Goal: Transaction & Acquisition: Purchase product/service

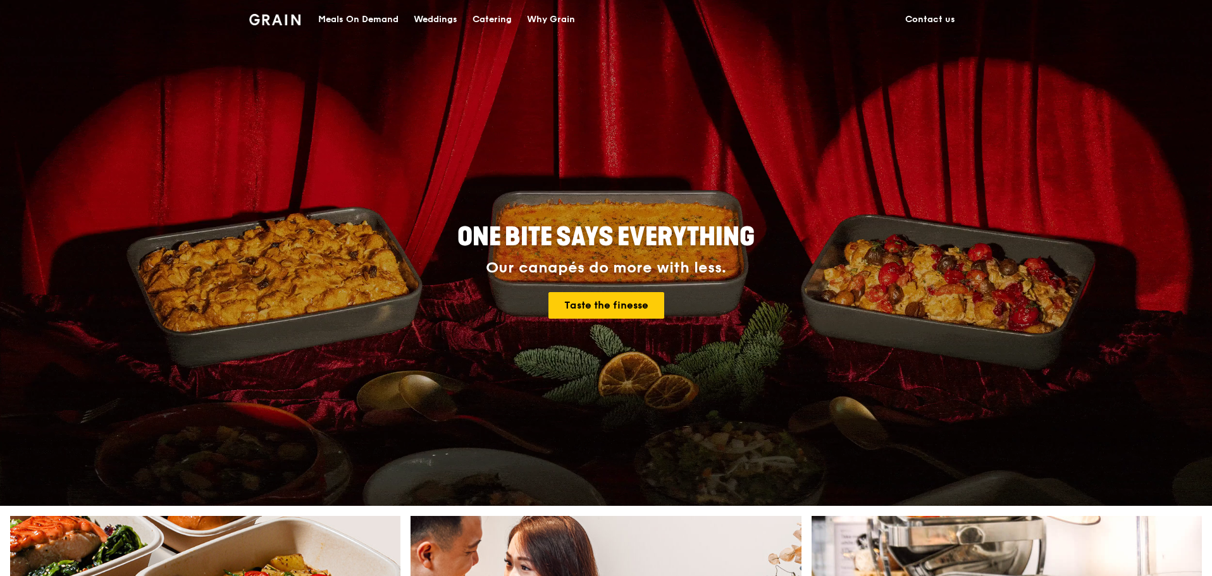
click at [492, 18] on div "Catering" at bounding box center [492, 20] width 39 height 38
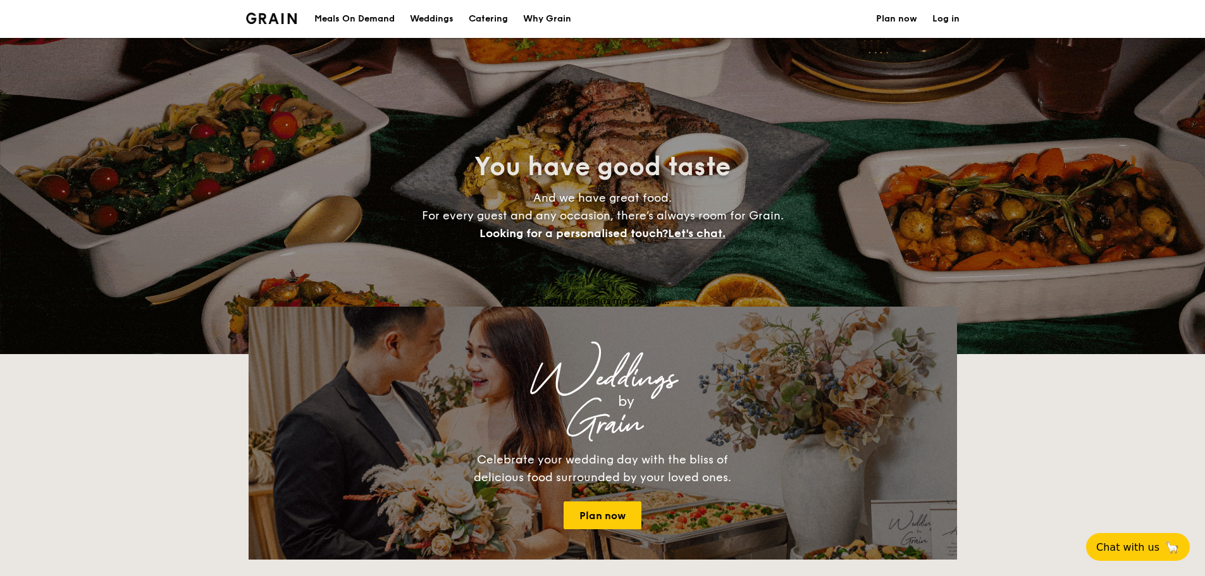
select select
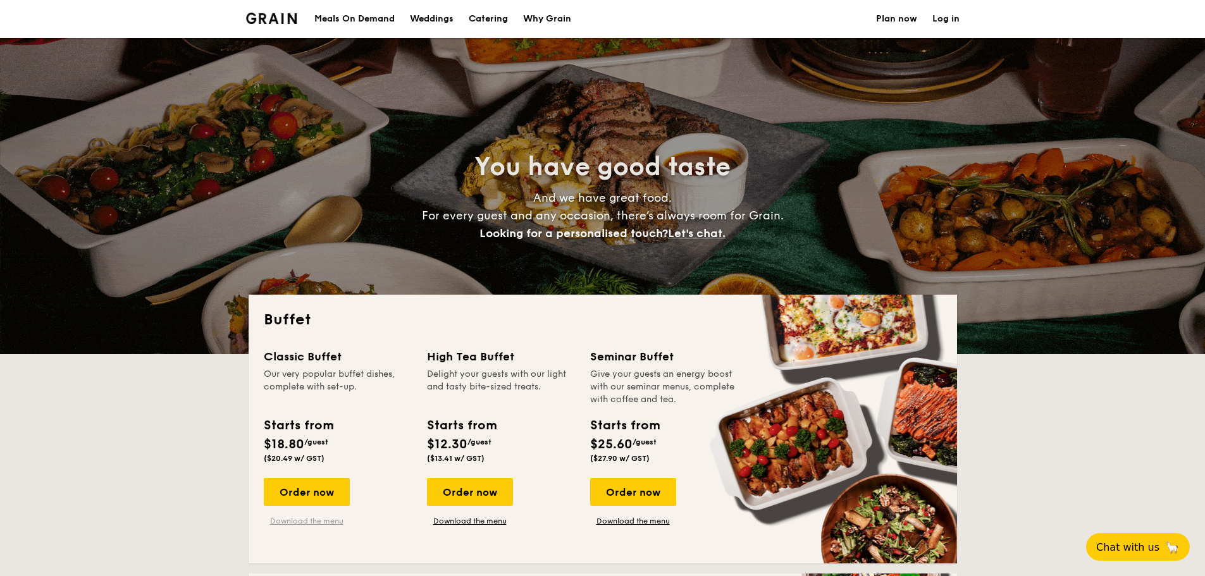
click at [306, 519] on link "Download the menu" at bounding box center [307, 521] width 86 height 10
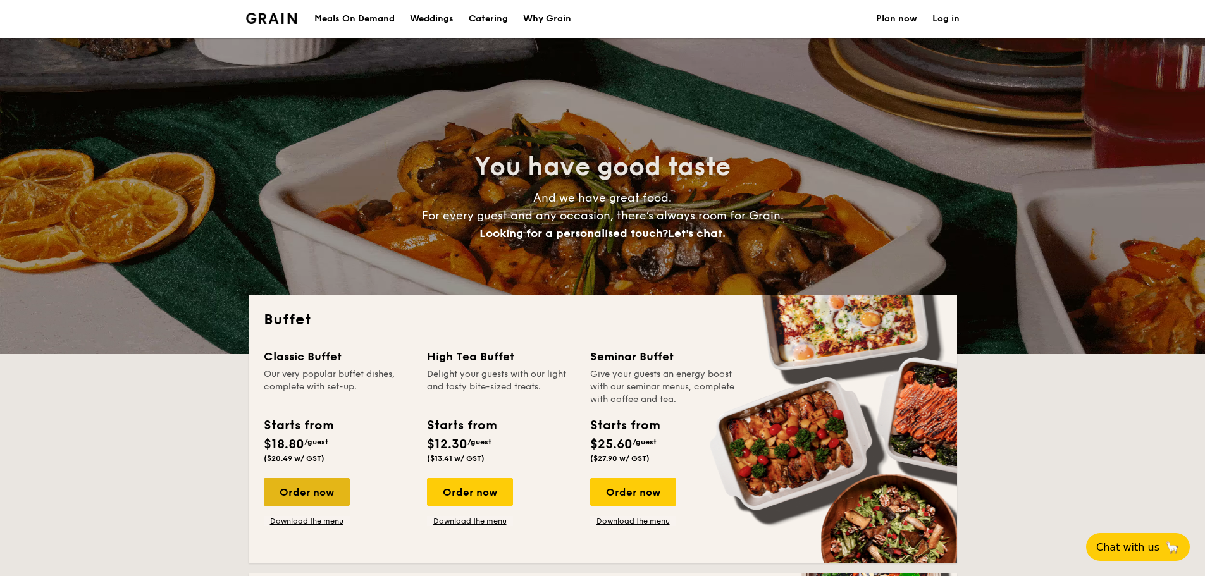
click at [304, 488] on div "Order now" at bounding box center [307, 492] width 86 height 28
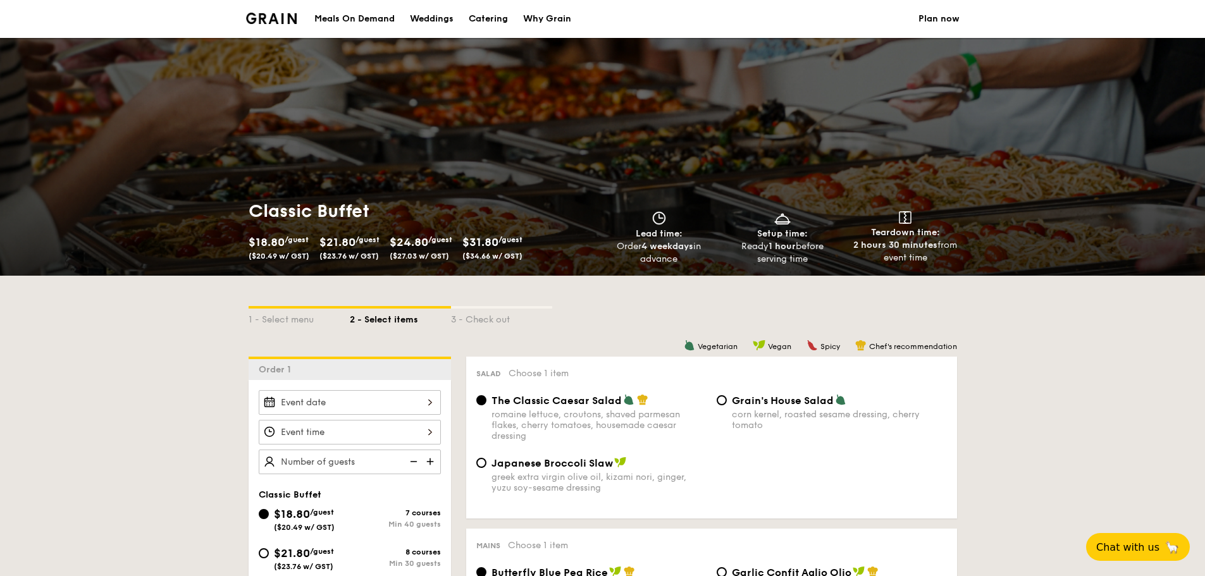
click at [430, 400] on div at bounding box center [350, 402] width 182 height 25
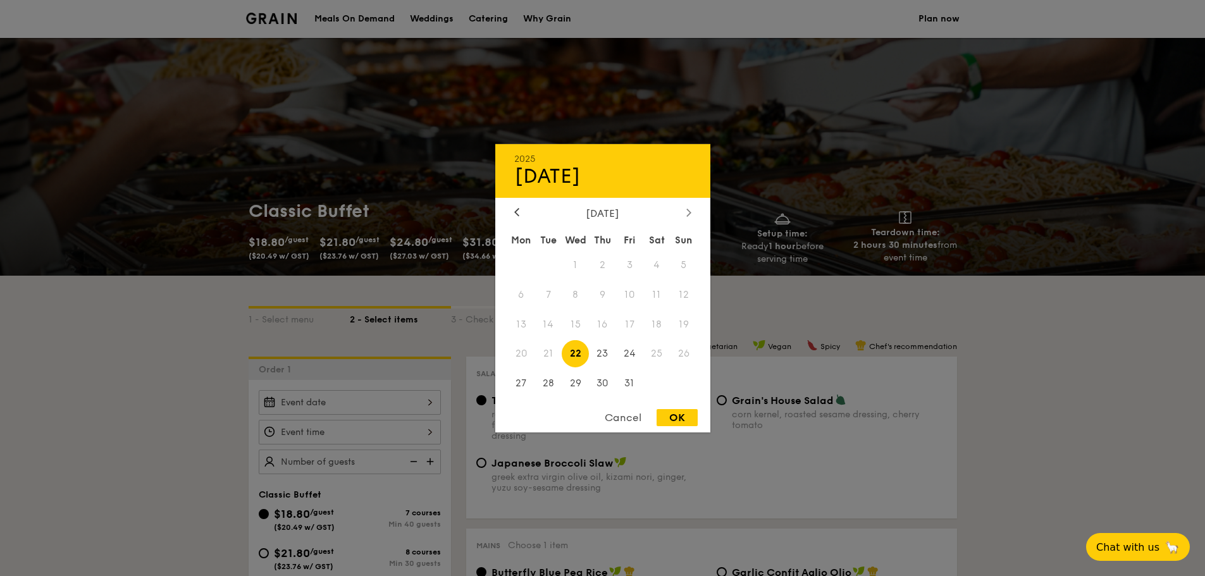
click at [686, 210] on div at bounding box center [688, 213] width 11 height 12
click at [659, 355] on span "22" at bounding box center [656, 353] width 27 height 27
click at [678, 416] on div "OK" at bounding box center [677, 417] width 41 height 17
type input "Nov 22, 2025"
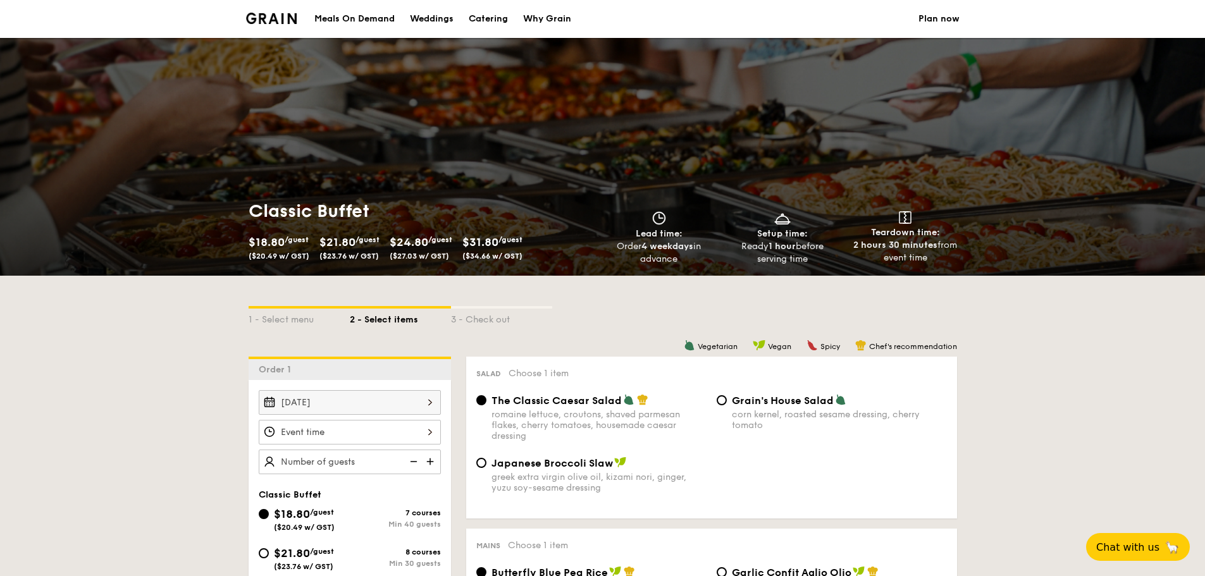
click at [358, 430] on div at bounding box center [350, 432] width 182 height 25
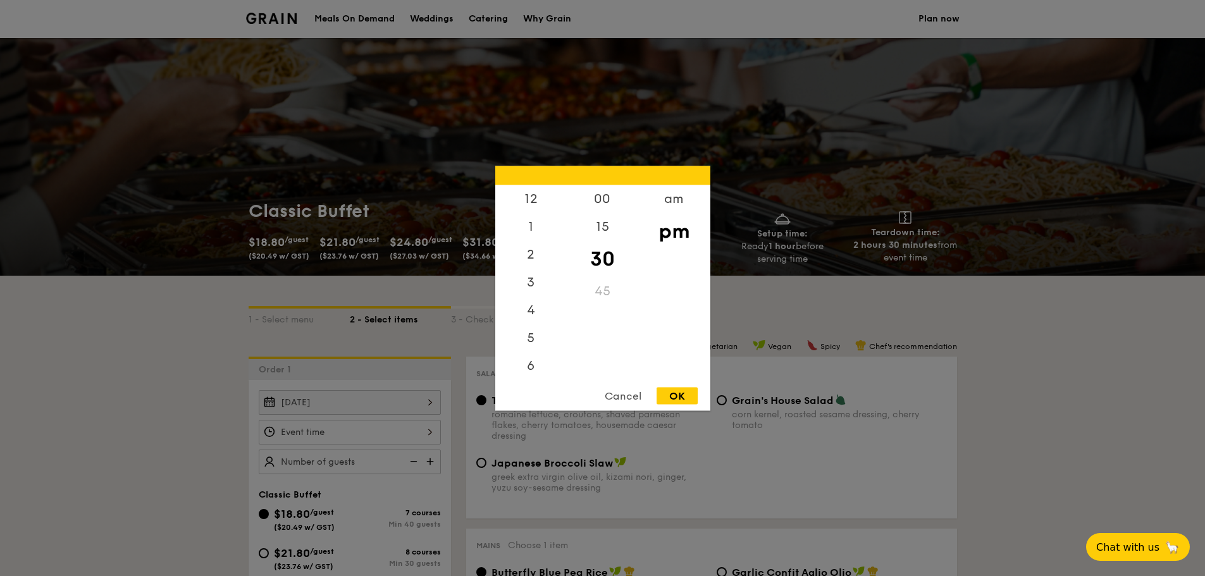
scroll to position [56, 0]
click at [680, 195] on div "am" at bounding box center [673, 203] width 71 height 37
drag, startPoint x: 567, startPoint y: 310, endPoint x: 564, endPoint y: 321, distance: 11.0
click at [567, 342] on div "00 15 30 45" at bounding box center [602, 281] width 71 height 193
drag, startPoint x: 567, startPoint y: 321, endPoint x: 567, endPoint y: 340, distance: 19.6
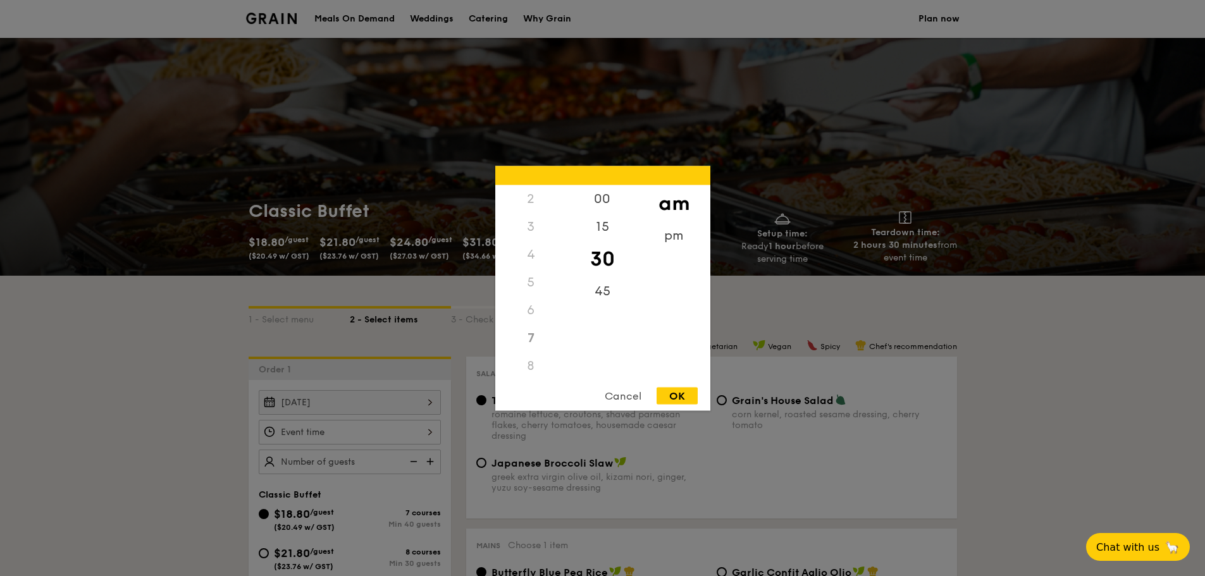
click at [567, 340] on div "00 15 30 45" at bounding box center [602, 281] width 71 height 193
drag, startPoint x: 564, startPoint y: 319, endPoint x: 564, endPoint y: 336, distance: 17.1
click at [564, 335] on div "12 1 2 3 4 5 6 7 8 9 10 11" at bounding box center [530, 281] width 71 height 193
click at [606, 257] on div "30" at bounding box center [602, 258] width 71 height 37
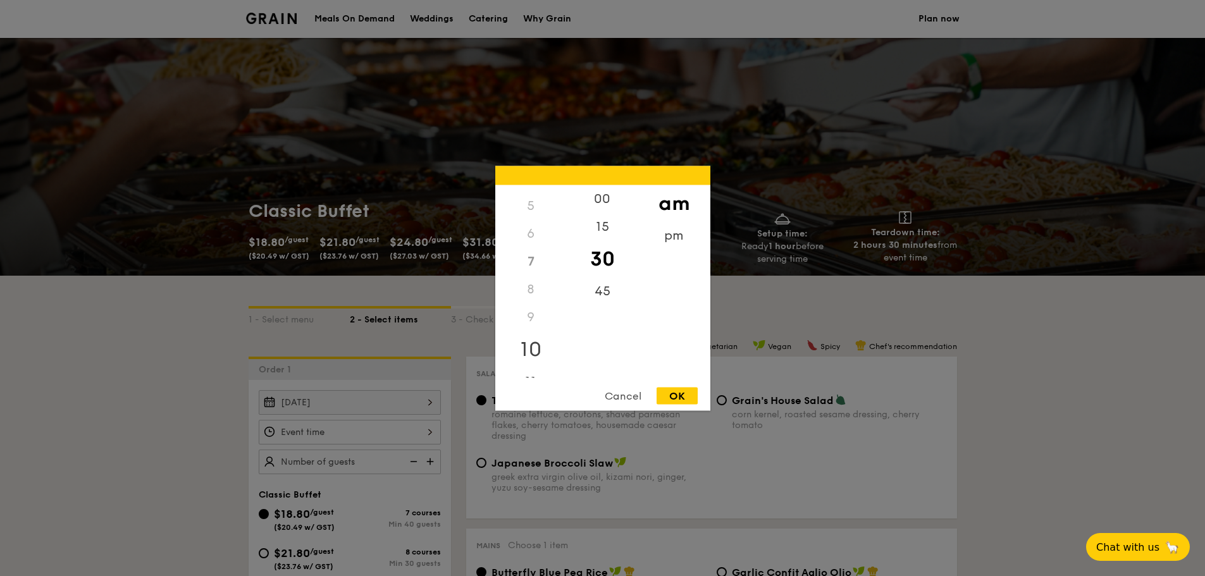
click at [535, 347] on div "10" at bounding box center [530, 349] width 71 height 37
click at [604, 291] on div "45" at bounding box center [602, 295] width 71 height 37
click at [604, 255] on div "30" at bounding box center [602, 258] width 71 height 37
click at [688, 393] on div "OK" at bounding box center [677, 395] width 41 height 17
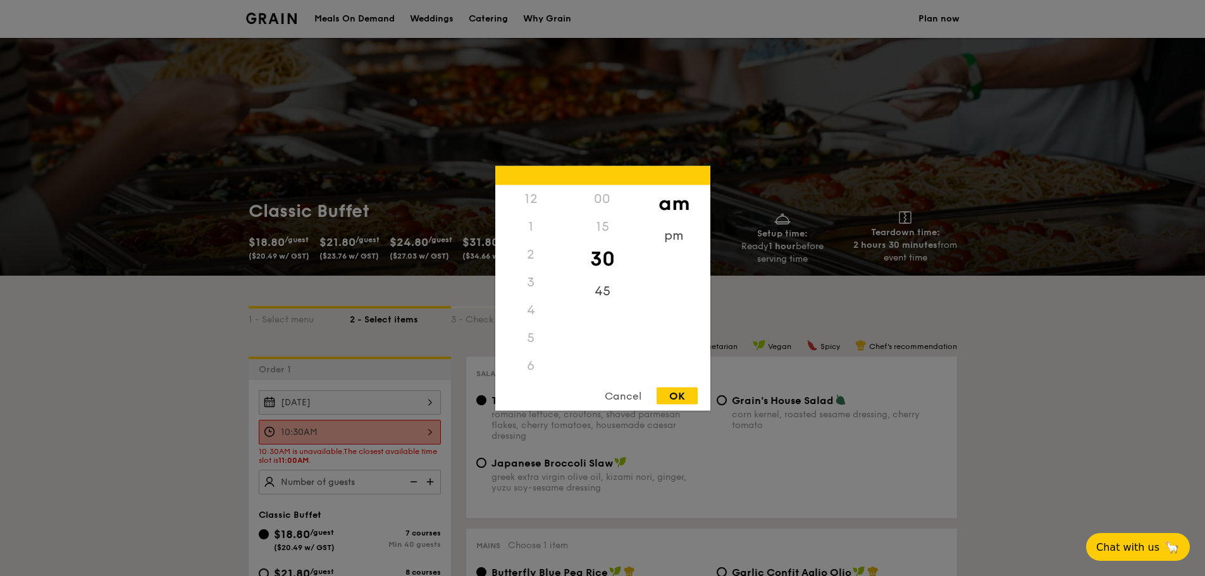
click at [430, 431] on div "10:30AM 12 1 2 3 4 5 6 7 8 9 10 11 00 15 30 45 am pm Cancel OK" at bounding box center [350, 432] width 182 height 25
click at [528, 373] on div "11" at bounding box center [530, 379] width 71 height 37
click at [600, 203] on div "00" at bounding box center [602, 203] width 71 height 37
click at [676, 397] on div "OK" at bounding box center [677, 395] width 41 height 17
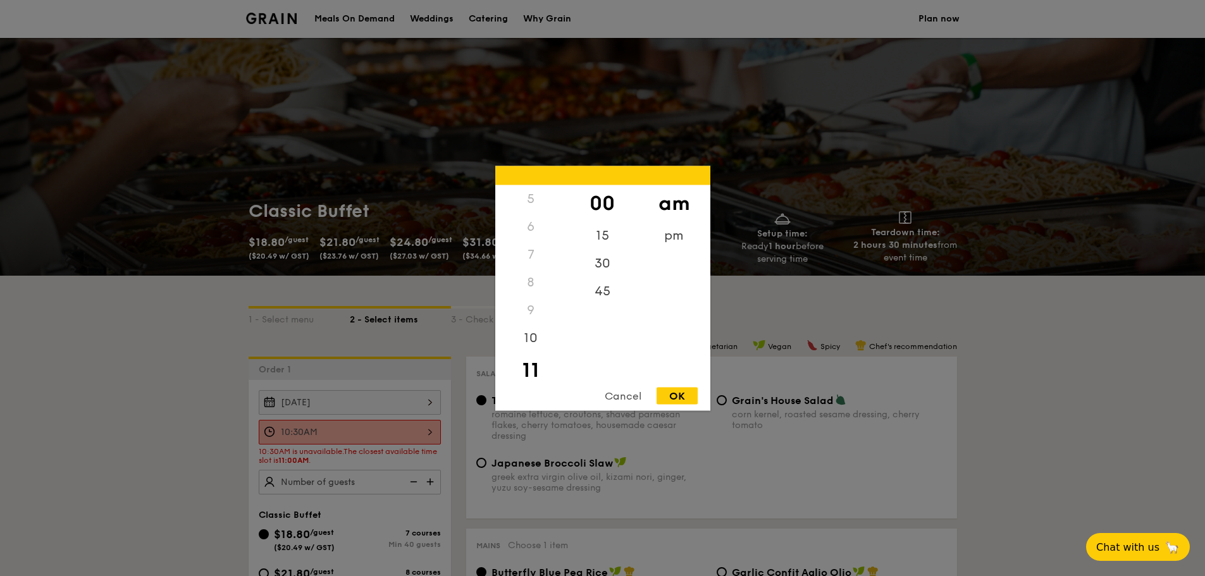
type input "11:00AM"
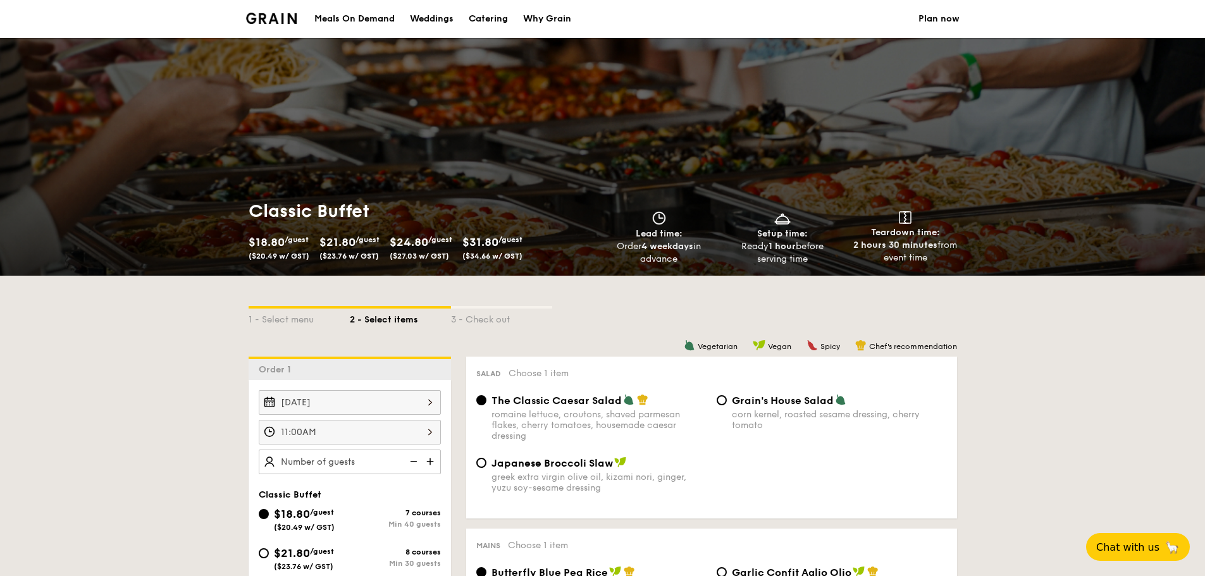
click at [430, 457] on img at bounding box center [431, 462] width 19 height 24
type input "40 guests"
click at [416, 461] on img at bounding box center [412, 462] width 19 height 24
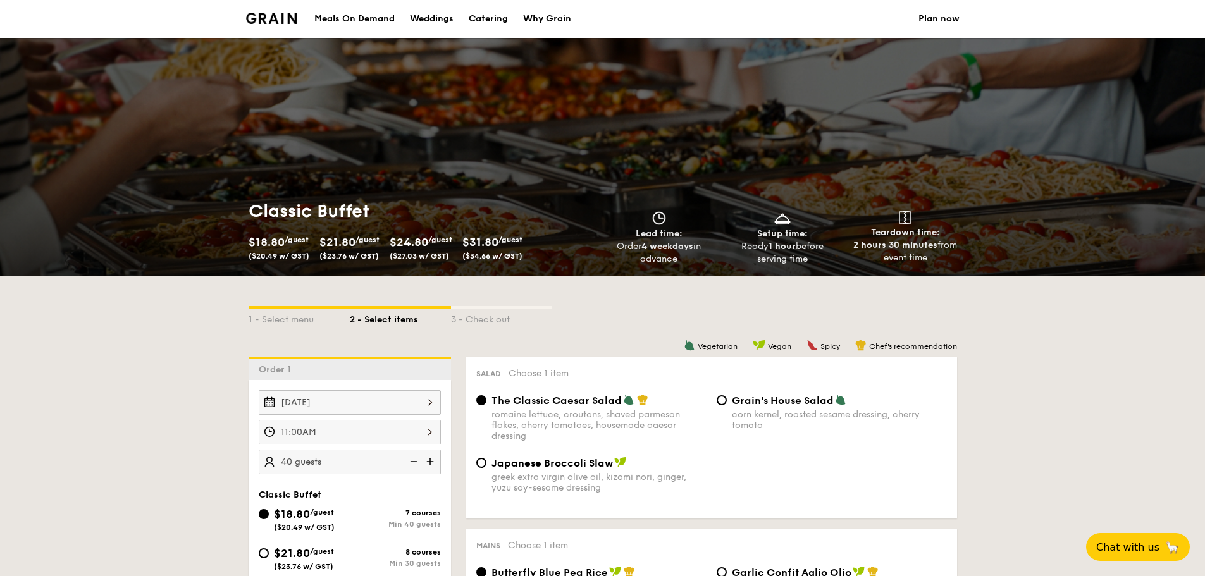
click at [416, 461] on img at bounding box center [412, 462] width 19 height 24
click at [415, 461] on img at bounding box center [412, 462] width 19 height 24
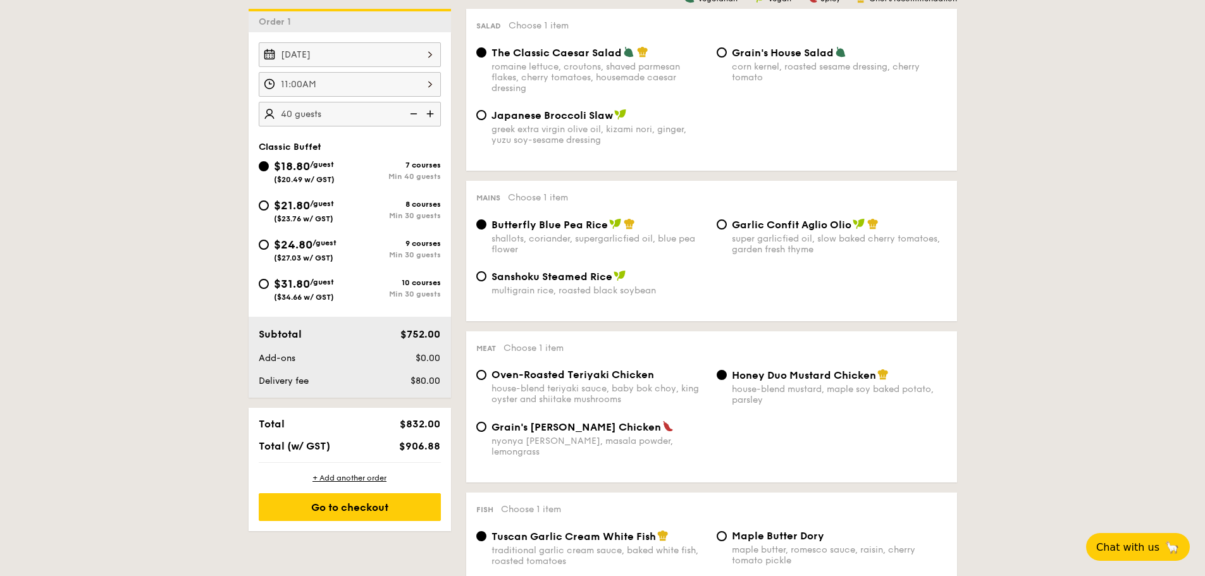
scroll to position [352, 0]
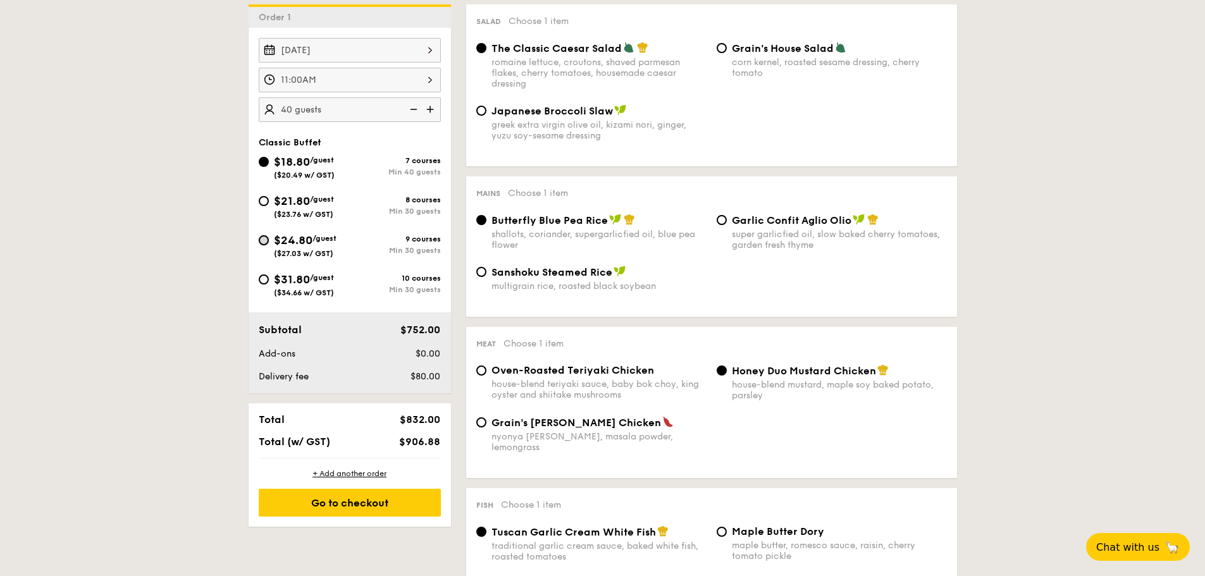
click at [263, 240] on input "$24.80 /guest ($27.03 w/ GST) 9 courses Min 30 guests" at bounding box center [264, 240] width 10 height 10
radio input "true"
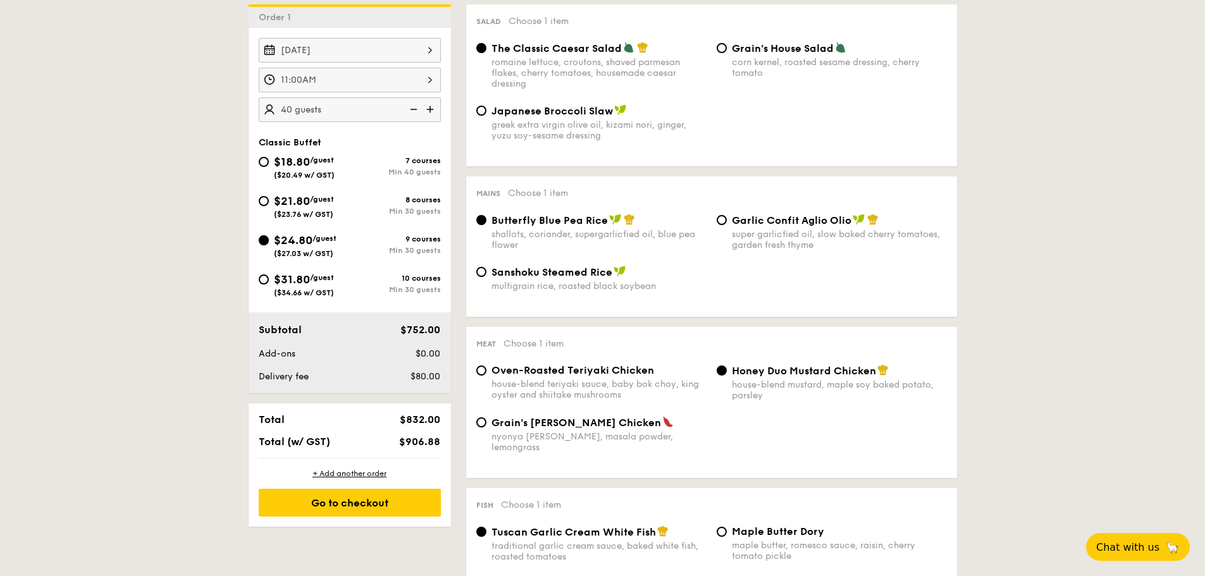
radio input "true"
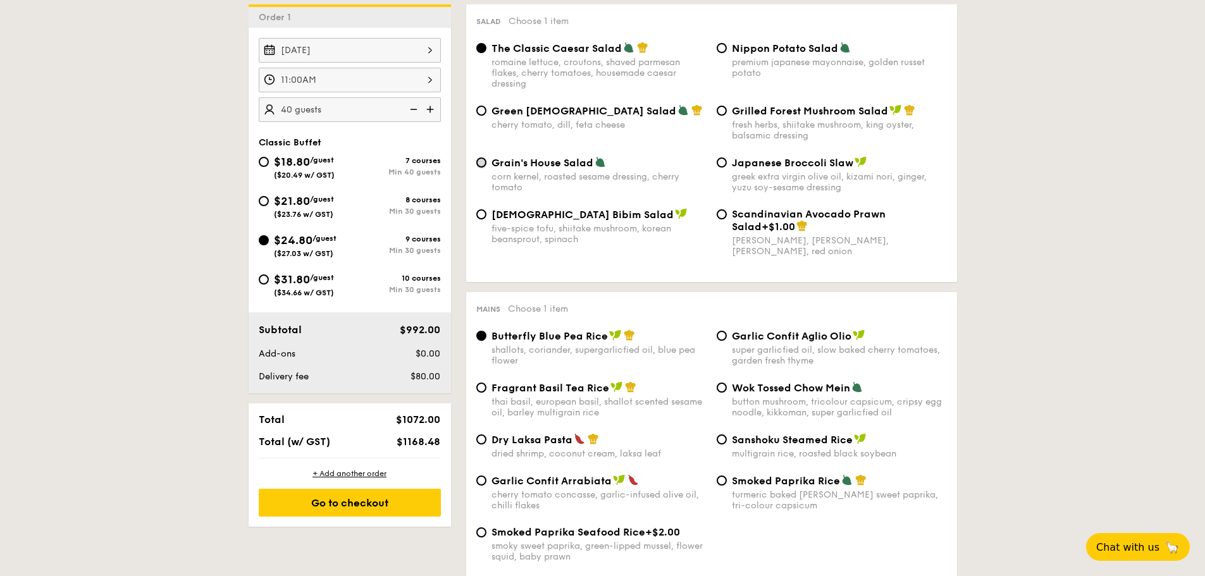
click at [481, 161] on input "Grain's House Salad corn kernel, roasted sesame dressing, cherry tomato" at bounding box center [481, 163] width 10 height 10
radio input "true"
click at [484, 440] on input "Dry Laksa Pasta dried shrimp, coconut cream, laksa leaf" at bounding box center [481, 440] width 10 height 10
radio input "true"
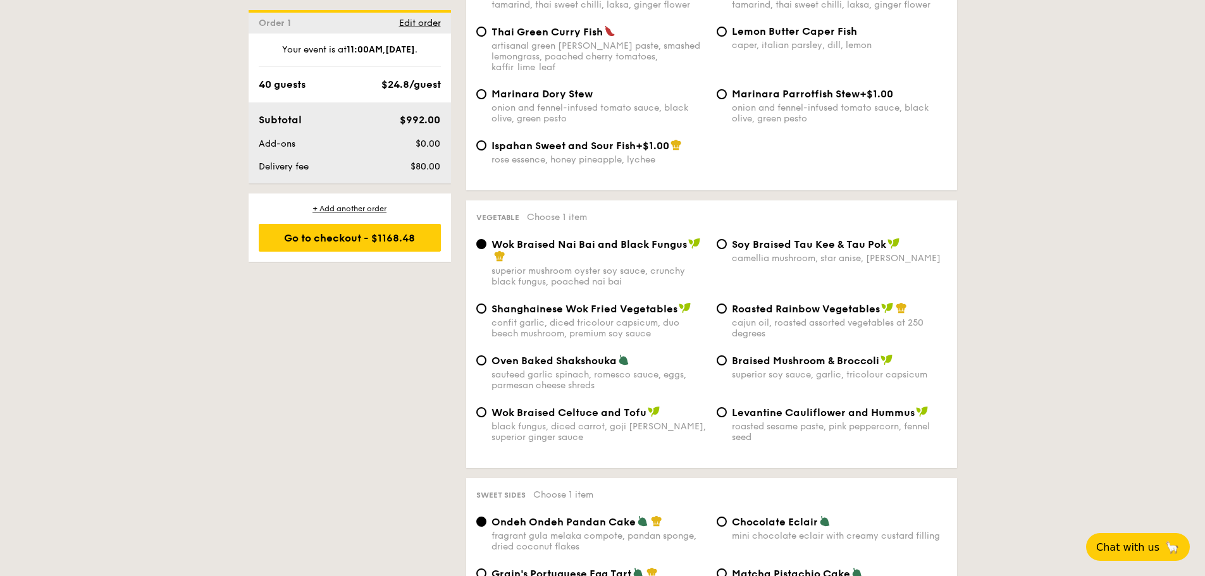
scroll to position [1458, 0]
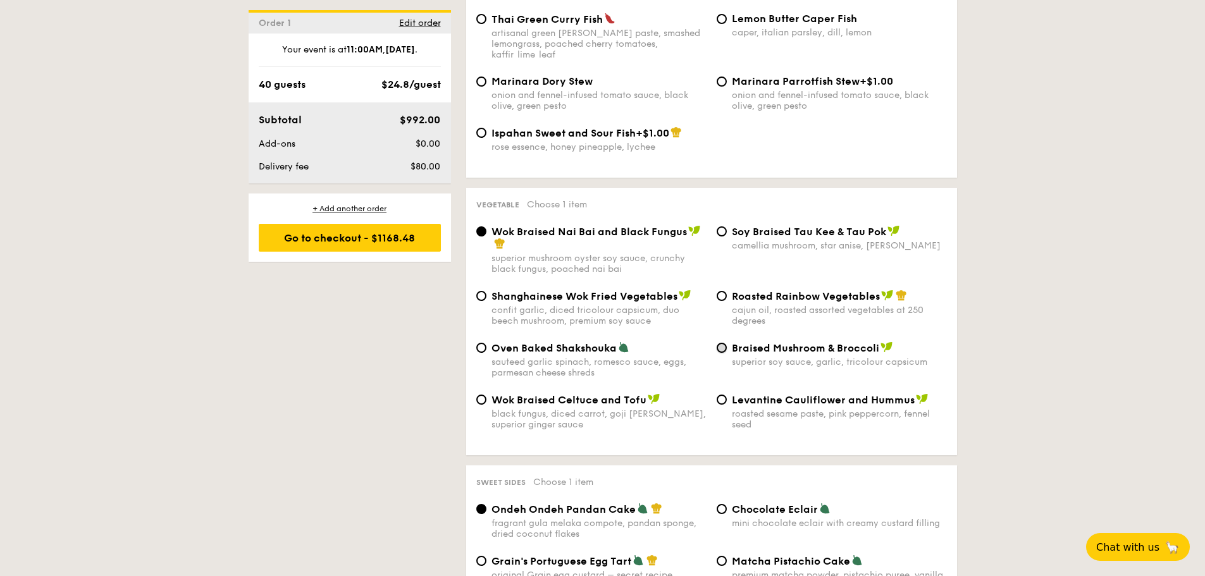
drag, startPoint x: 719, startPoint y: 325, endPoint x: 728, endPoint y: 325, distance: 8.9
click at [722, 343] on input "Braised Mushroom & Broccoli superior soy sauce, garlic, tricolour capsicum" at bounding box center [722, 348] width 10 height 10
radio input "true"
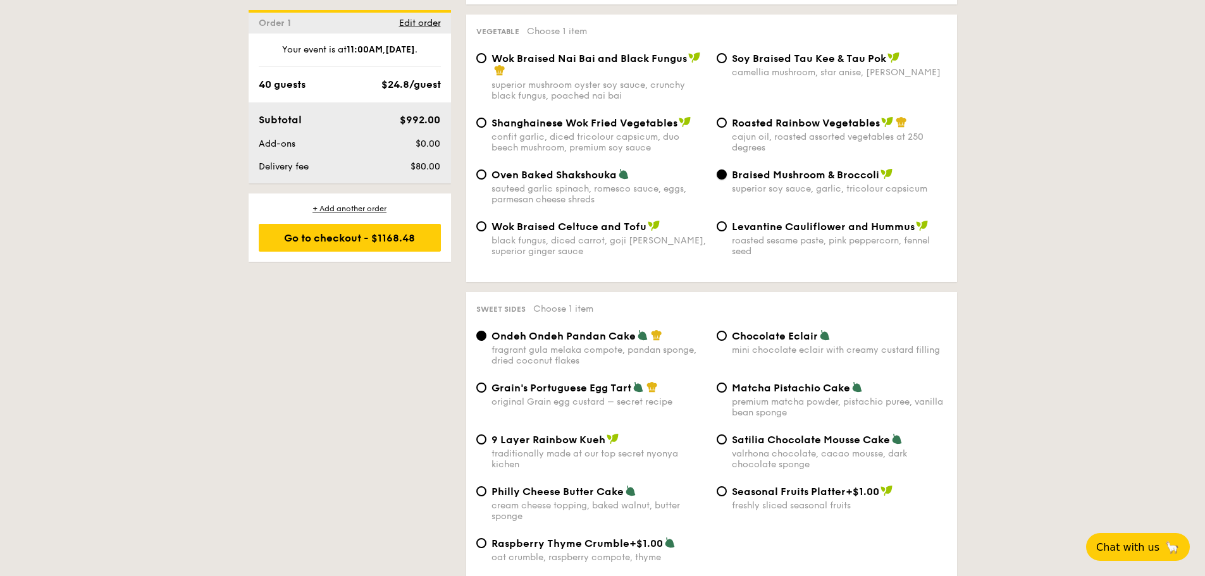
scroll to position [1695, 0]
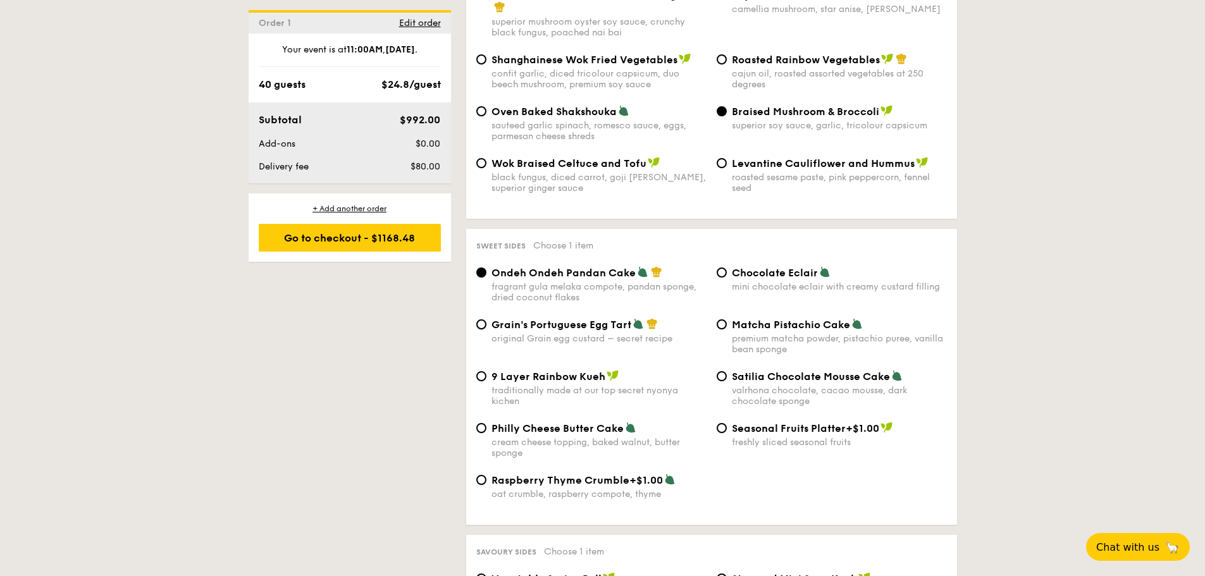
drag, startPoint x: 485, startPoint y: 302, endPoint x: 492, endPoint y: 304, distance: 7.7
click at [485, 319] on input "Grain's Portuguese Egg Tart original Grain egg custard – secret recipe" at bounding box center [481, 324] width 10 height 10
radio input "true"
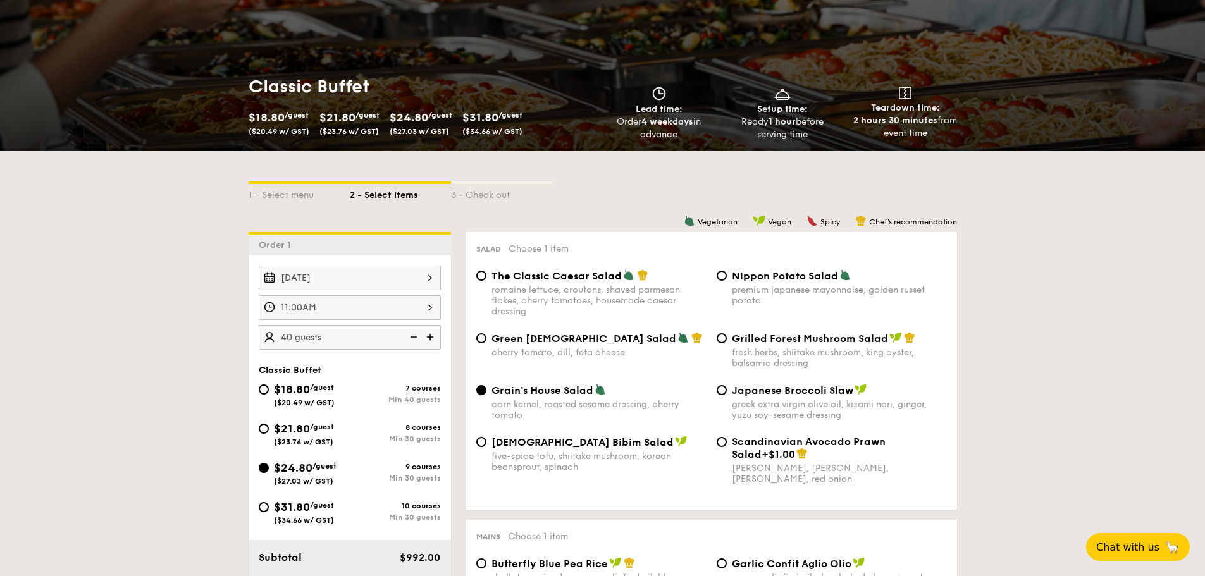
scroll to position [192, 0]
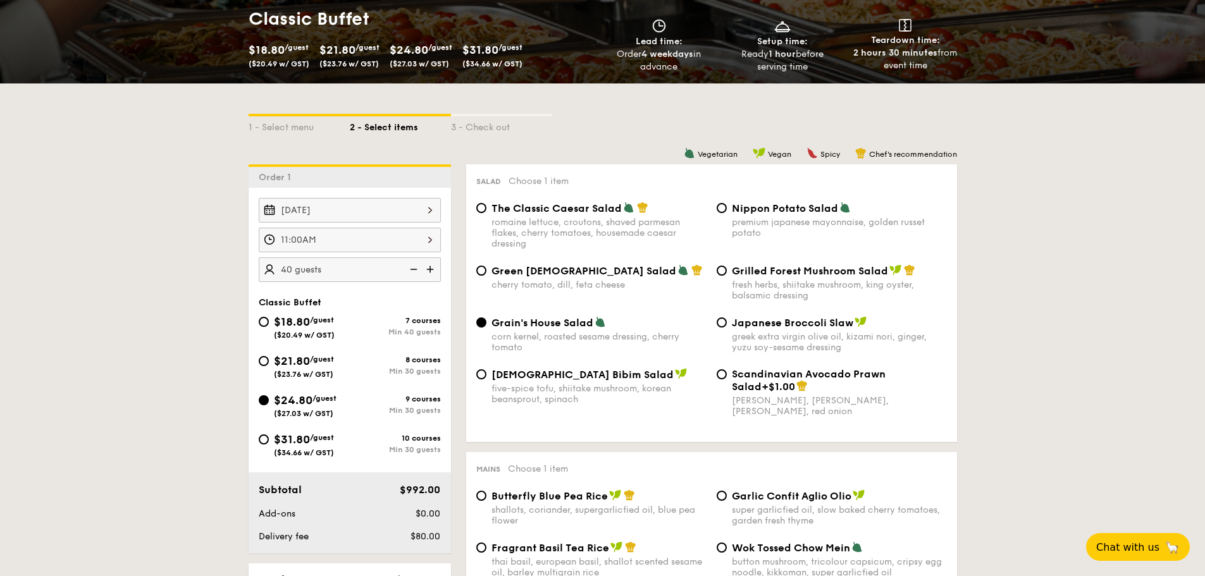
click at [417, 267] on img at bounding box center [412, 269] width 19 height 24
click at [416, 267] on img at bounding box center [412, 269] width 19 height 24
click at [416, 270] on img at bounding box center [412, 269] width 19 height 24
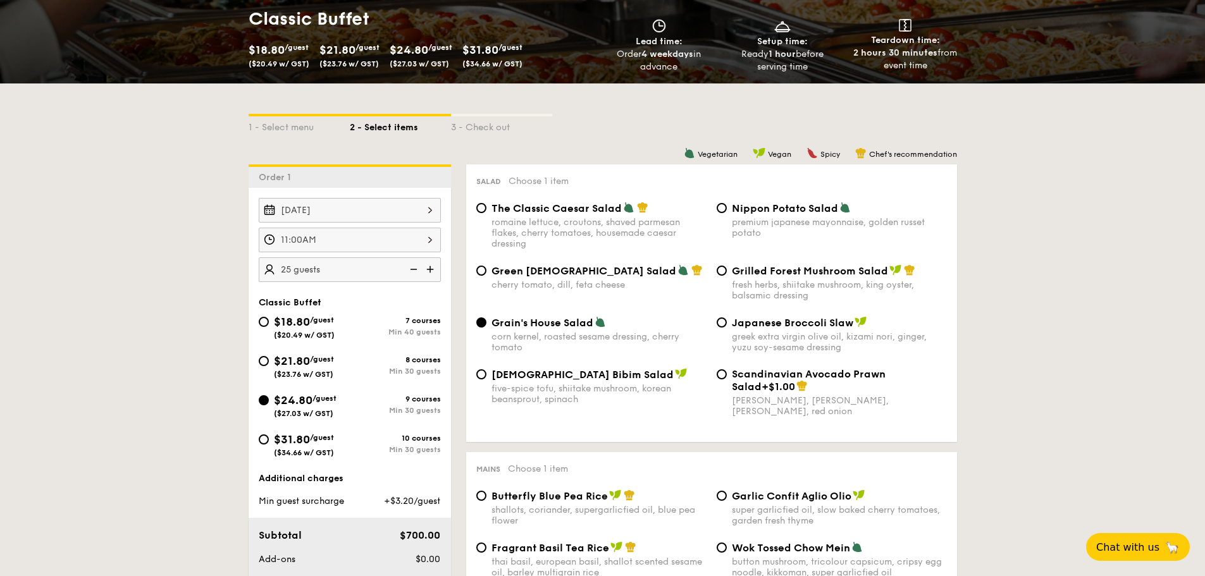
click at [429, 268] on img at bounding box center [431, 269] width 19 height 24
type input "30 guests"
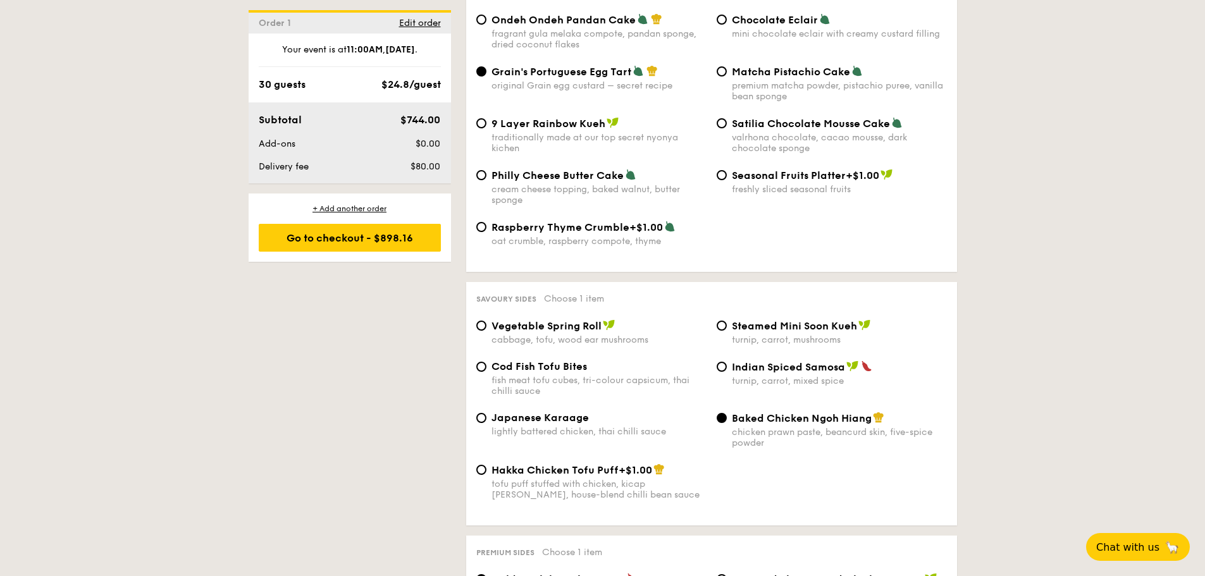
scroll to position [1952, 0]
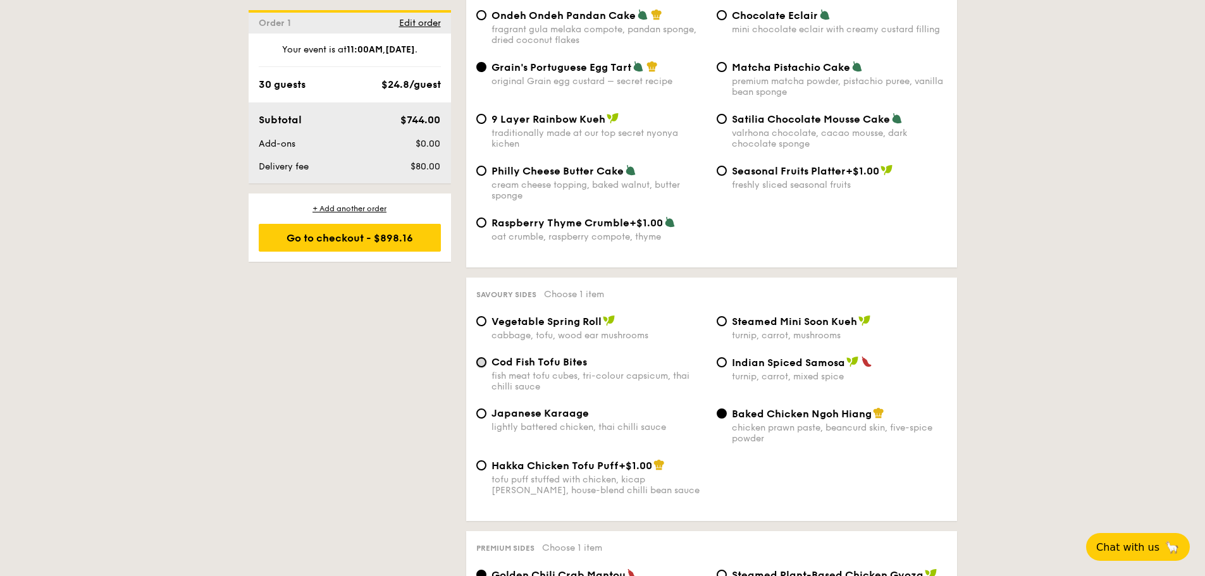
click at [483, 357] on input "Cod Fish Tofu Bites fish meat tofu cubes, tri-colour capsicum, thai chilli sauce" at bounding box center [481, 362] width 10 height 10
radio input "true"
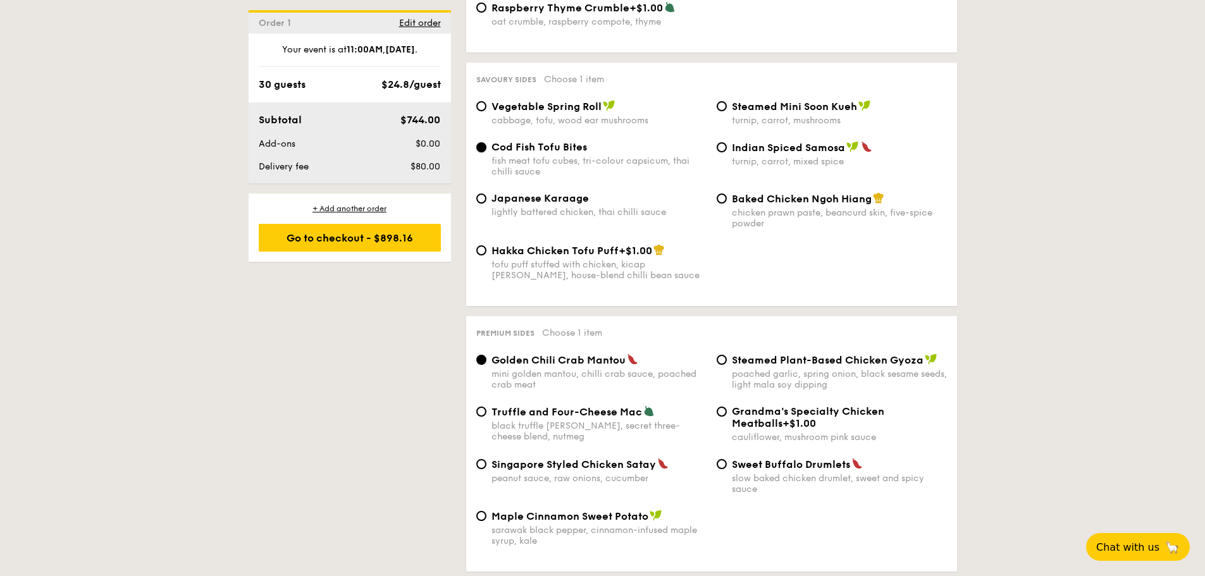
scroll to position [2184, 0]
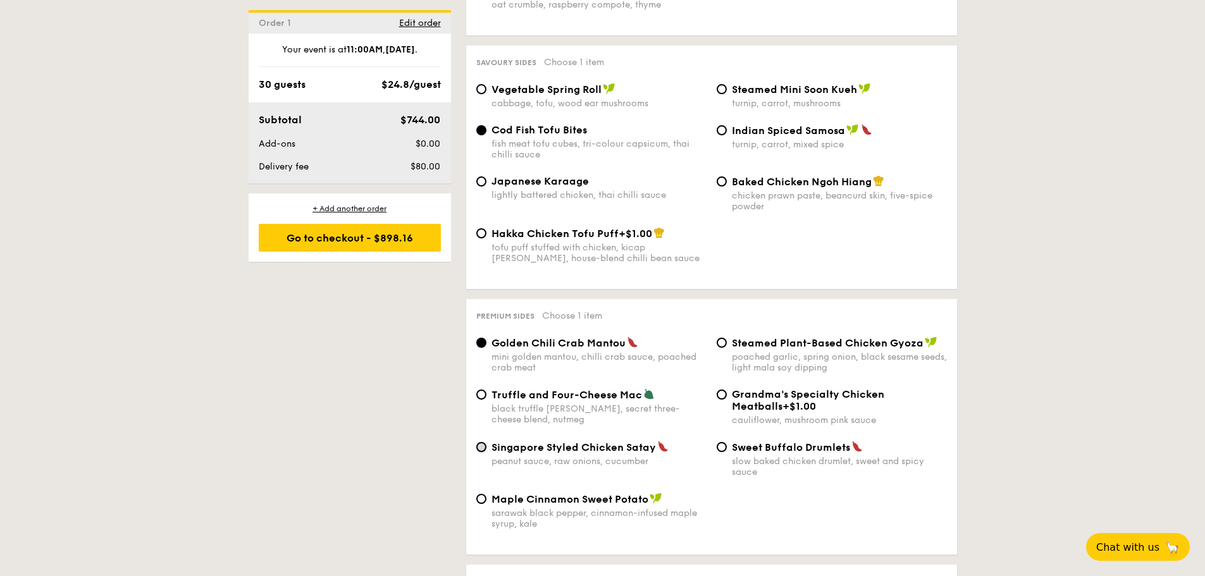
click at [480, 442] on input "Singapore Styled Chicken Satay peanut sauce, raw onions, cucumber" at bounding box center [481, 447] width 10 height 10
radio input "true"
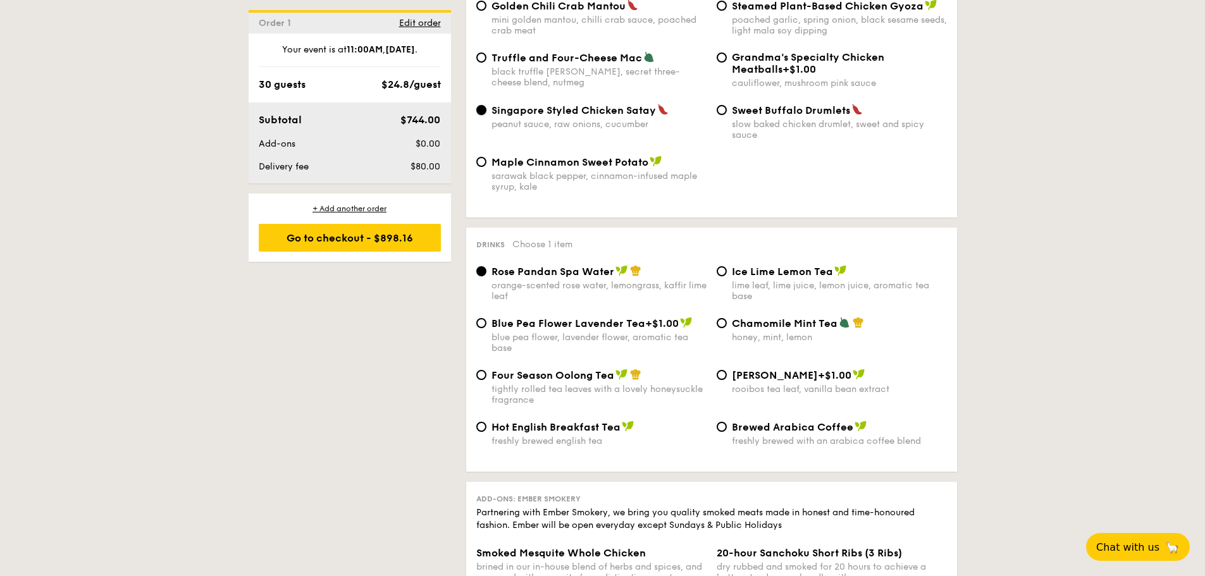
scroll to position [2547, 0]
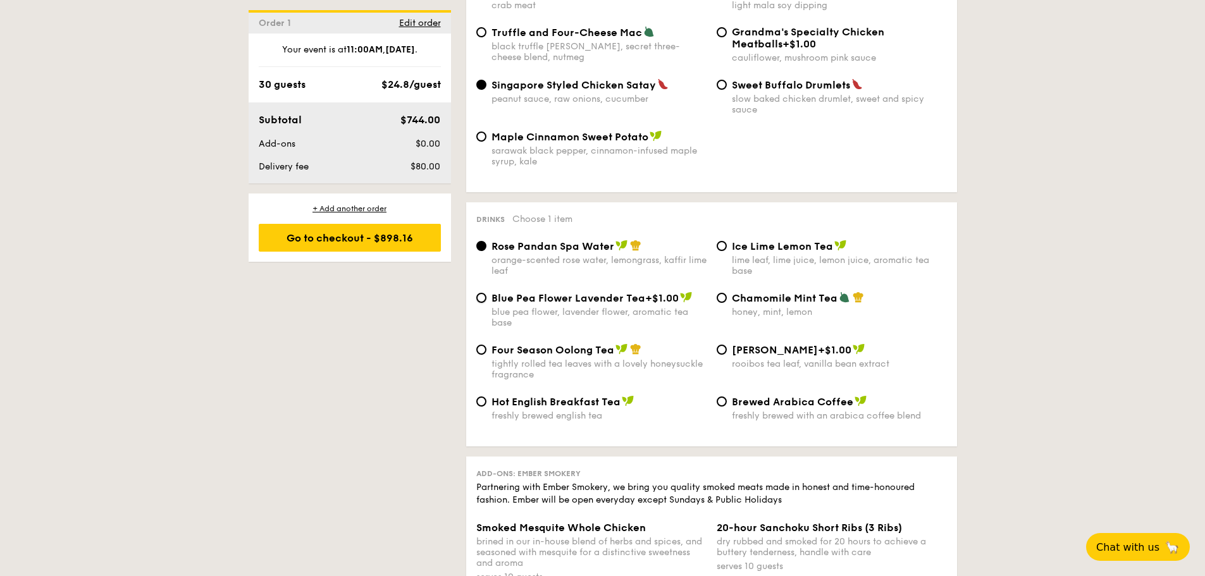
drag, startPoint x: 485, startPoint y: 276, endPoint x: 494, endPoint y: 283, distance: 11.3
click at [485, 293] on input "Blue Pea Flower Lavender Tea +$1.00 blue pea flower, lavender flower, aromatic …" at bounding box center [481, 298] width 10 height 10
radio input "true"
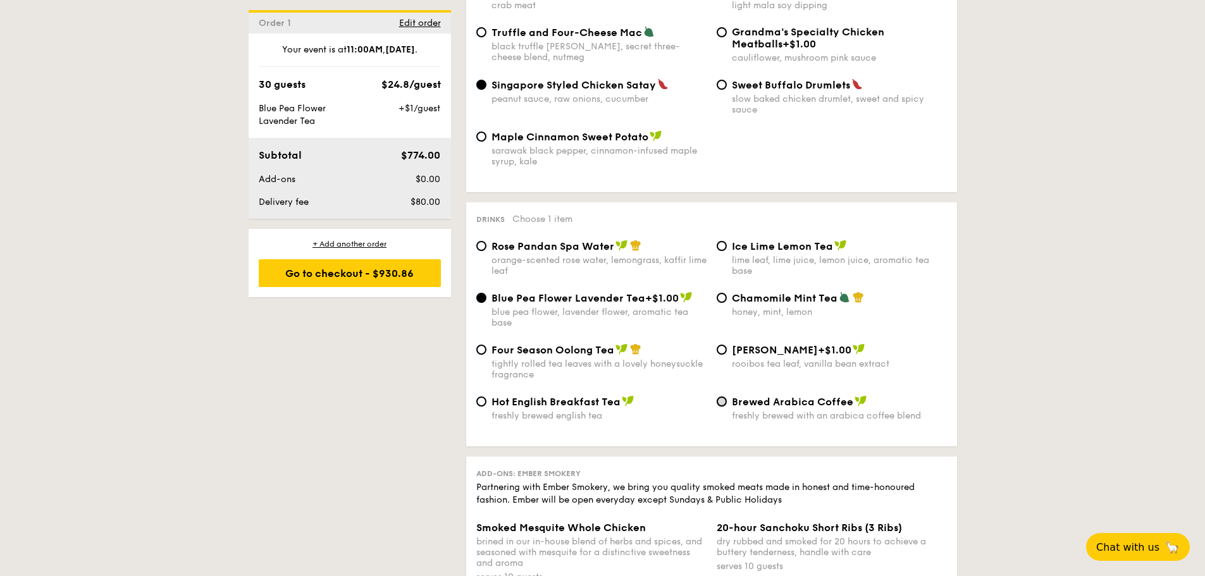
click at [721, 397] on input "Brewed Arabica Coffee freshly brewed with an arabica coffee blend" at bounding box center [722, 402] width 10 height 10
radio input "true"
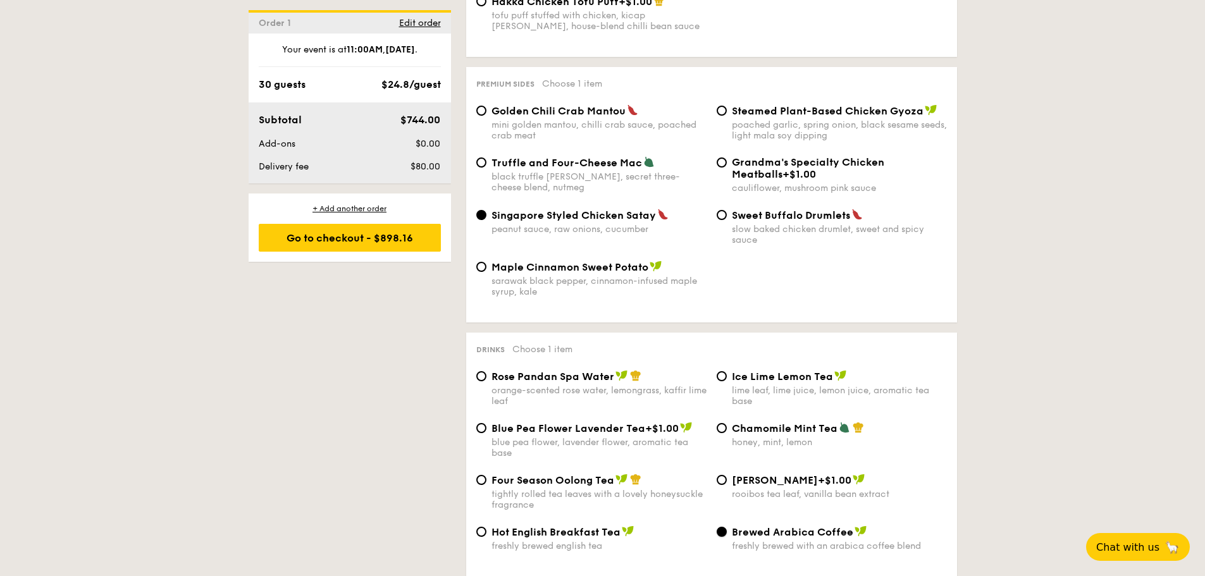
scroll to position [2458, 0]
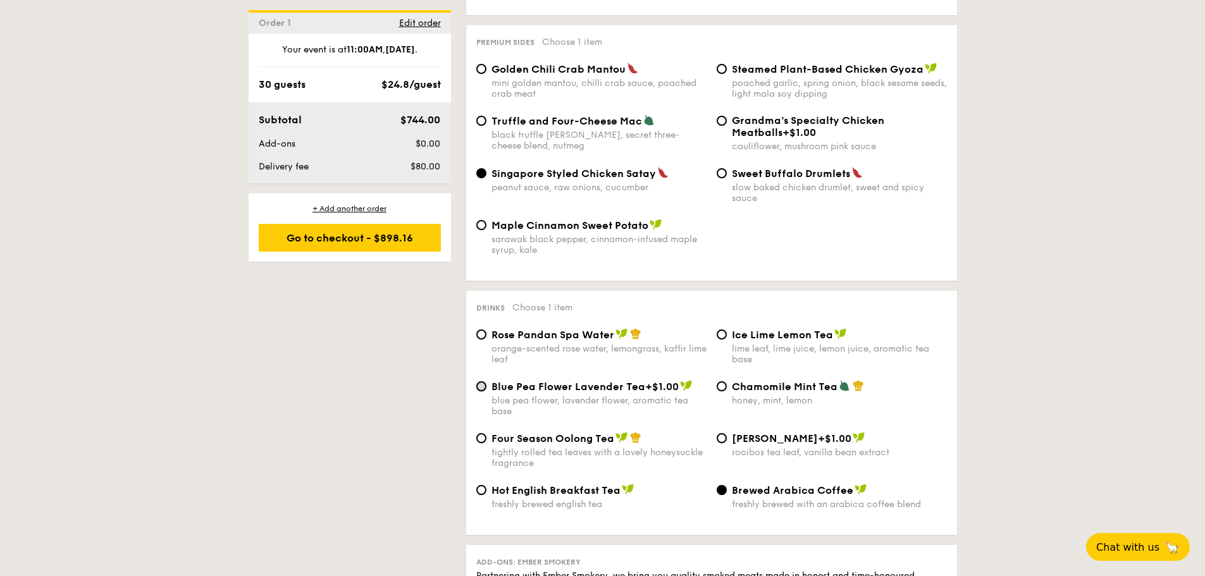
click at [481, 381] on input "Blue Pea Flower Lavender Tea +$1.00 blue pea flower, lavender flower, aromatic …" at bounding box center [481, 386] width 10 height 10
radio input "true"
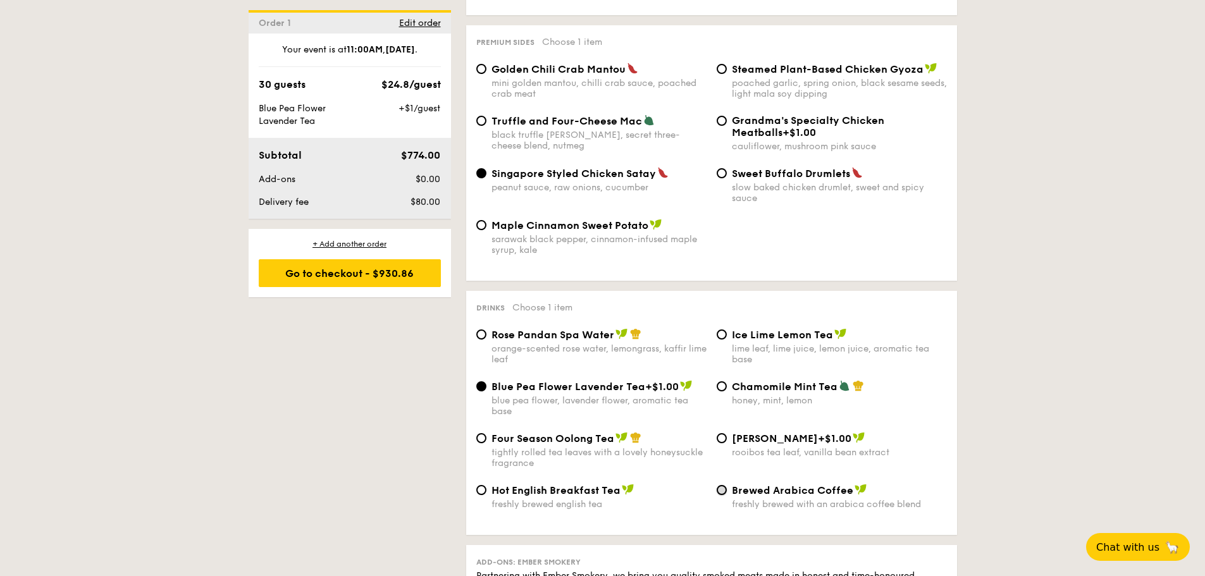
click at [721, 485] on input "Brewed Arabica Coffee freshly brewed with an arabica coffee blend" at bounding box center [722, 490] width 10 height 10
radio input "true"
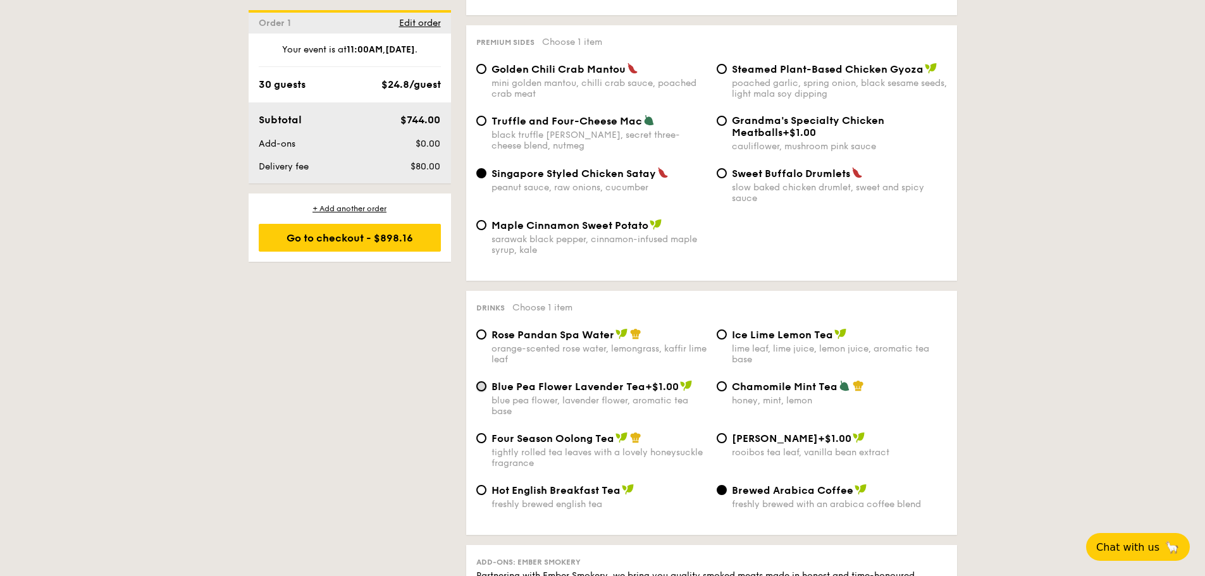
click at [482, 381] on input "Blue Pea Flower Lavender Tea +$1.00 blue pea flower, lavender flower, aromatic …" at bounding box center [481, 386] width 10 height 10
radio input "true"
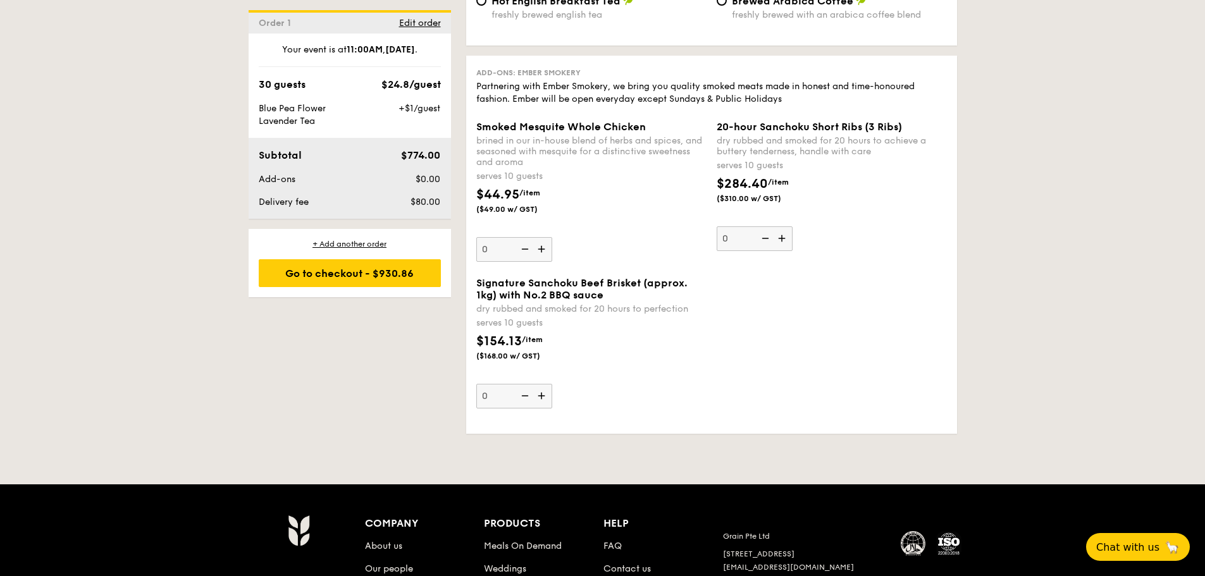
scroll to position [2978, 0]
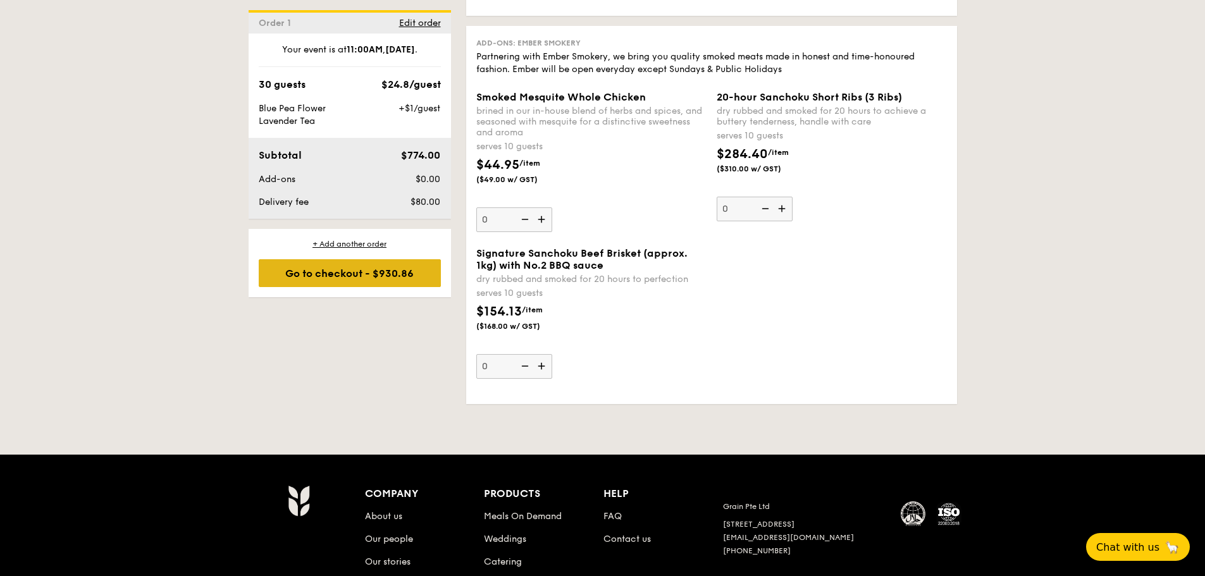
click at [380, 266] on div "Go to checkout - $930.86" at bounding box center [350, 273] width 182 height 28
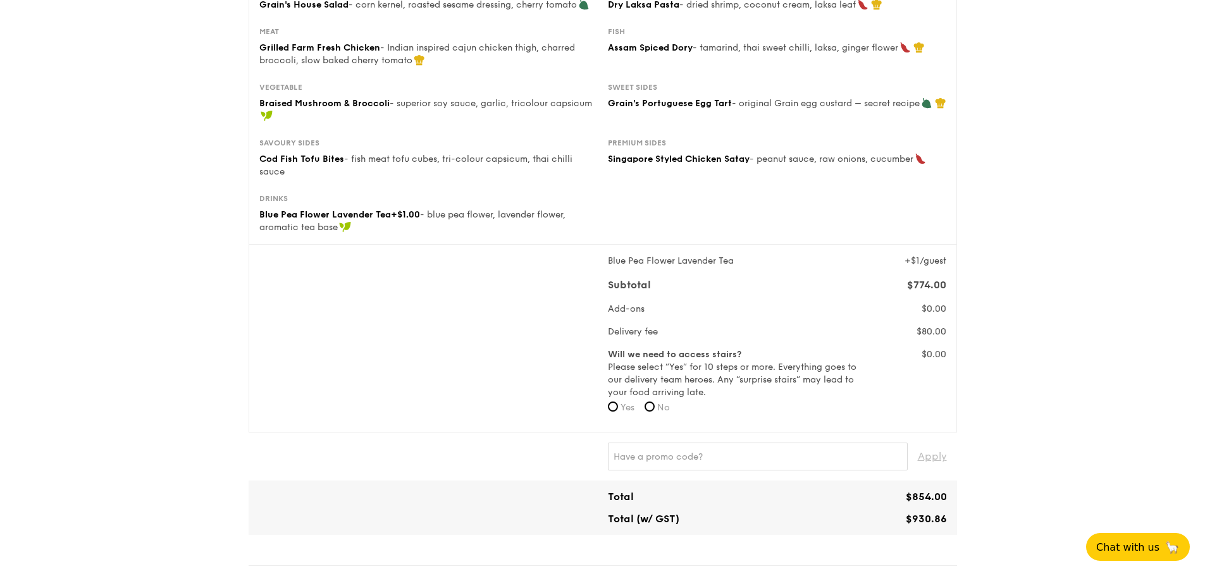
scroll to position [219, 0]
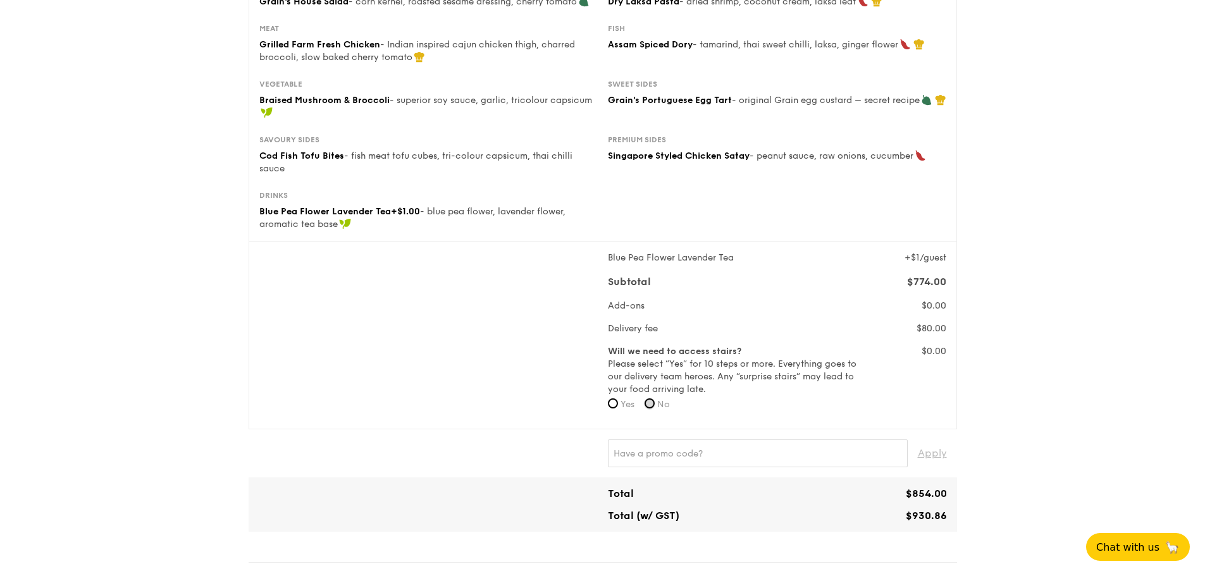
click at [654, 402] on input "No" at bounding box center [650, 404] width 10 height 10
radio input "true"
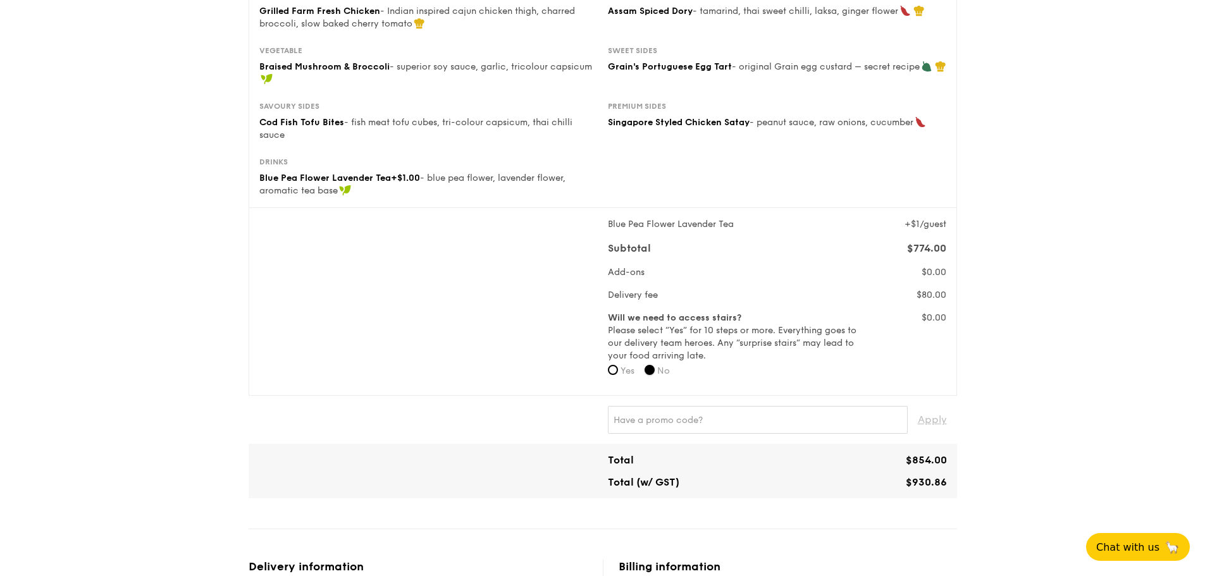
scroll to position [293, 0]
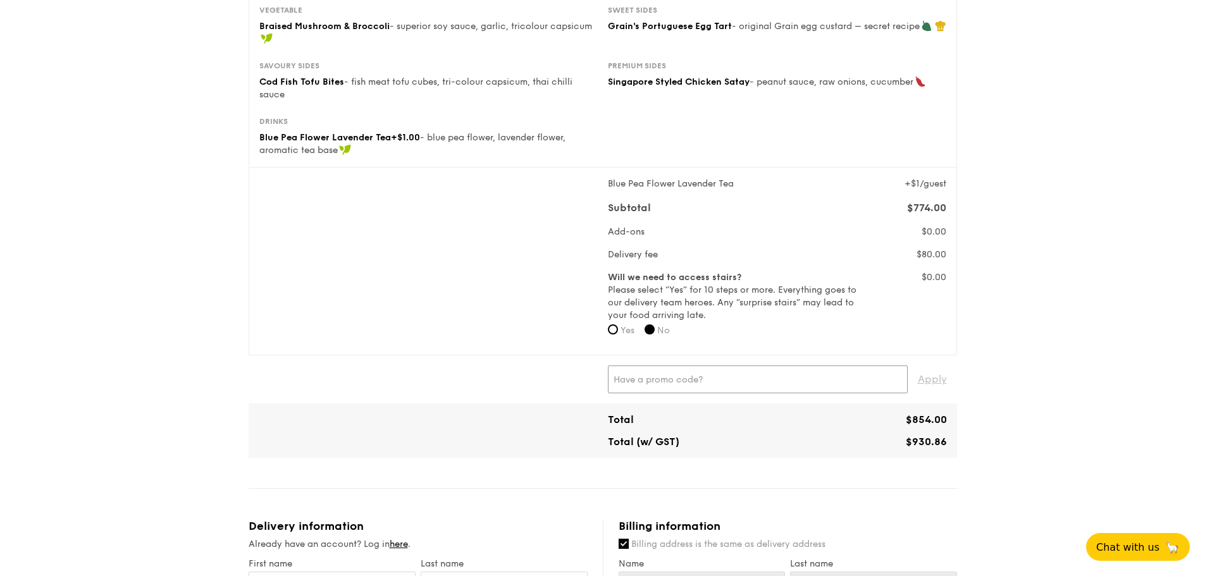
click at [633, 380] on input "text" at bounding box center [758, 380] width 300 height 28
type input "MEITING"
click at [934, 375] on span "Apply" at bounding box center [932, 380] width 29 height 28
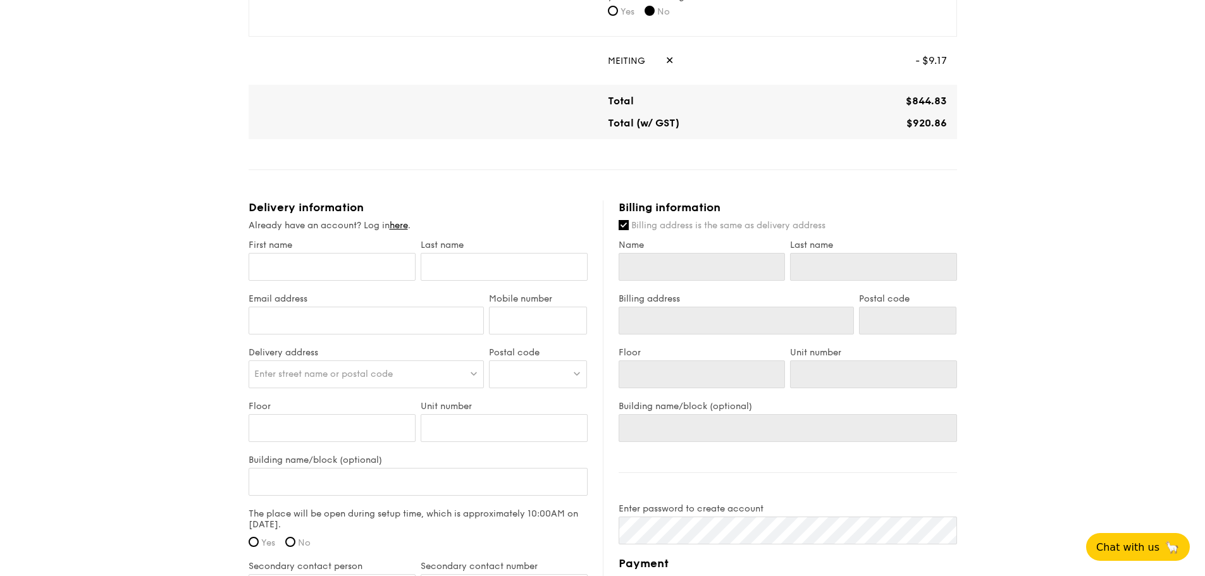
scroll to position [624, 0]
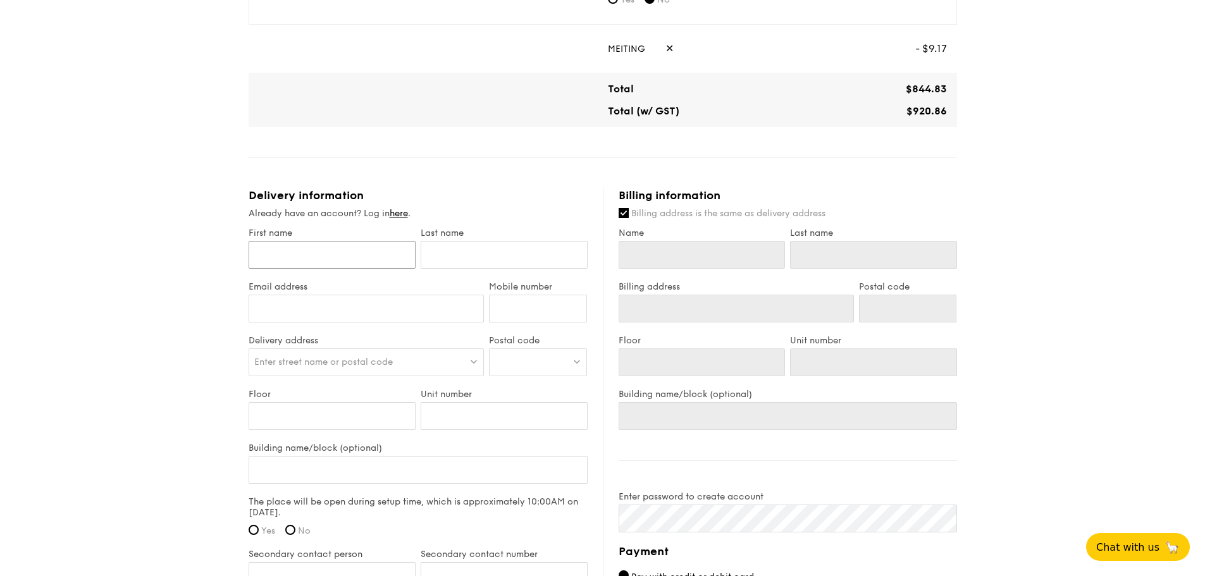
click at [283, 254] on input "First name" at bounding box center [332, 255] width 167 height 28
type input "Lay Yiam"
type input "Wang"
type input "layyiam66@gmail.com"
type input "98001322"
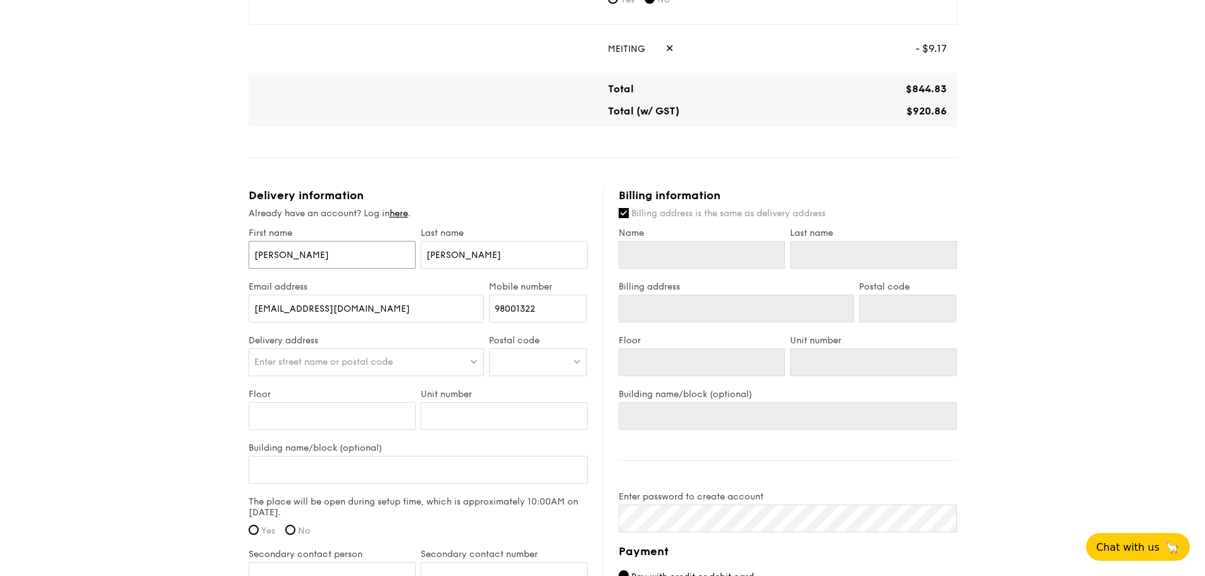
type input "Lay Yiam"
type input "Wang"
click at [334, 361] on span "Enter street name or postal code" at bounding box center [323, 362] width 139 height 11
click at [335, 357] on input "search" at bounding box center [366, 363] width 235 height 28
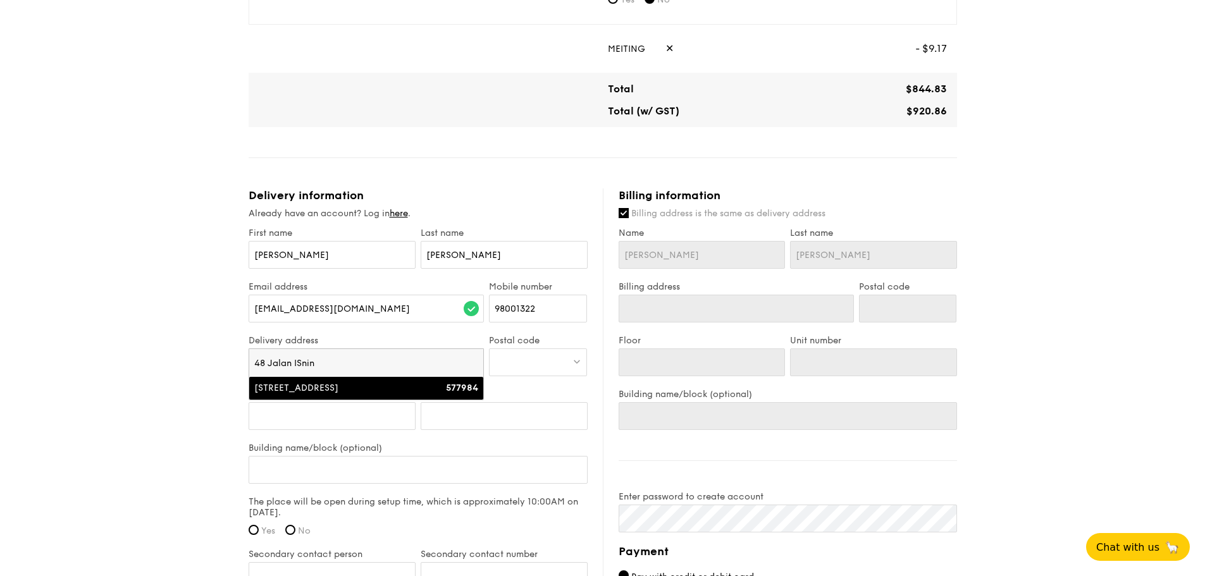
type input "48 Jalan ISnin"
click at [294, 388] on div "48 Jalan Isnin" at bounding box center [338, 388] width 168 height 13
type input "48 Jalan Isnin"
type input "577984"
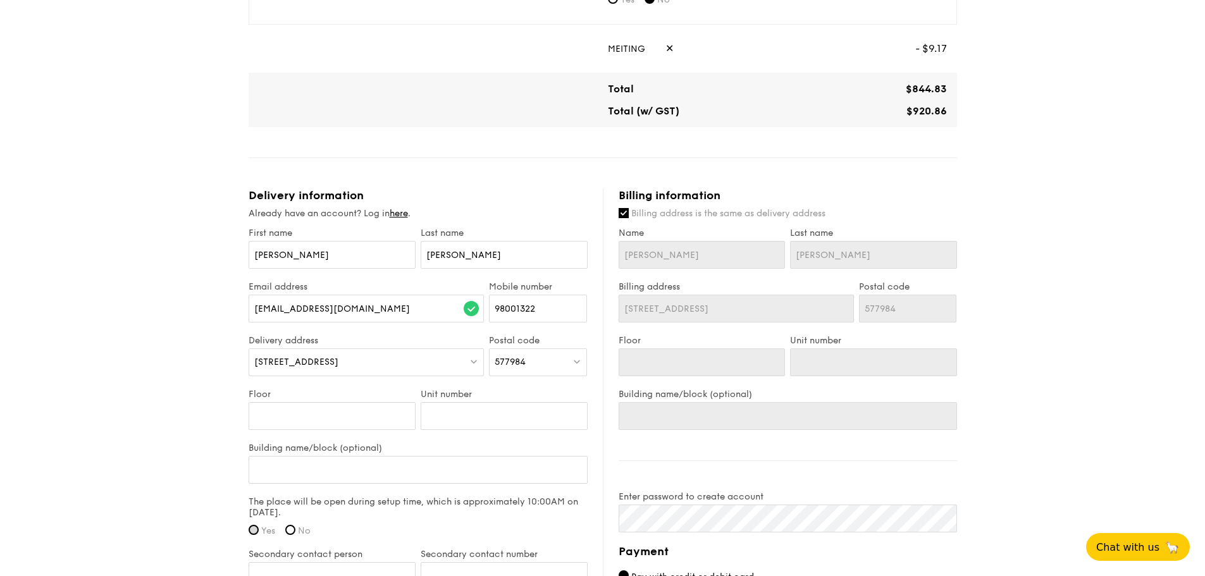
drag, startPoint x: 267, startPoint y: 530, endPoint x: 255, endPoint y: 530, distance: 12.0
click at [264, 530] on span "Yes" at bounding box center [268, 531] width 14 height 11
click at [249, 531] on input "Yes" at bounding box center [254, 530] width 10 height 10
radio input "true"
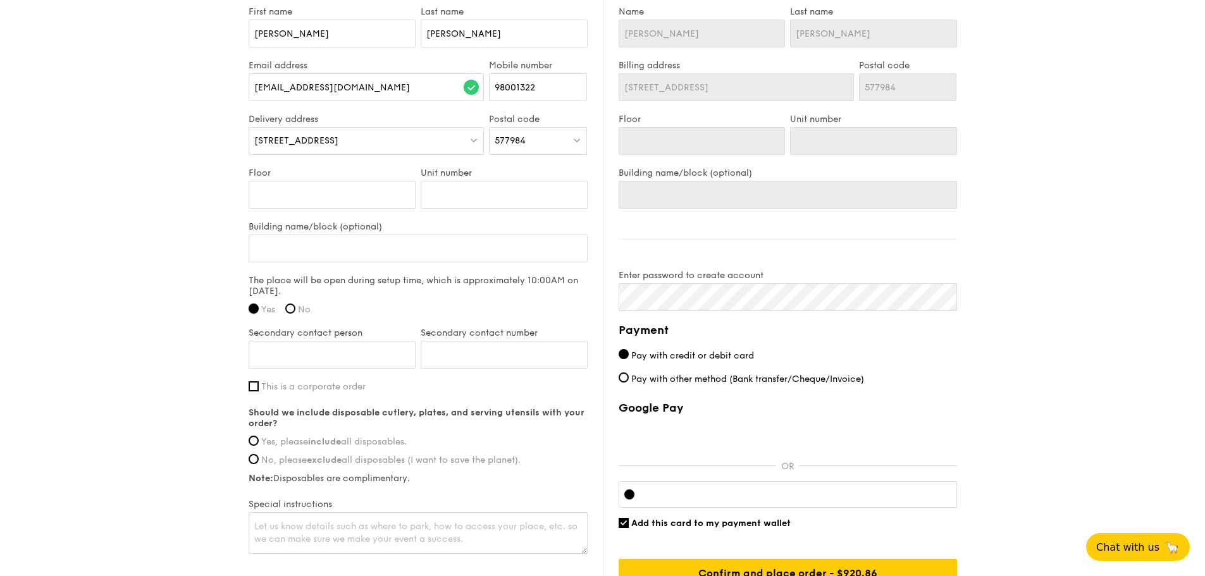
scroll to position [861, 0]
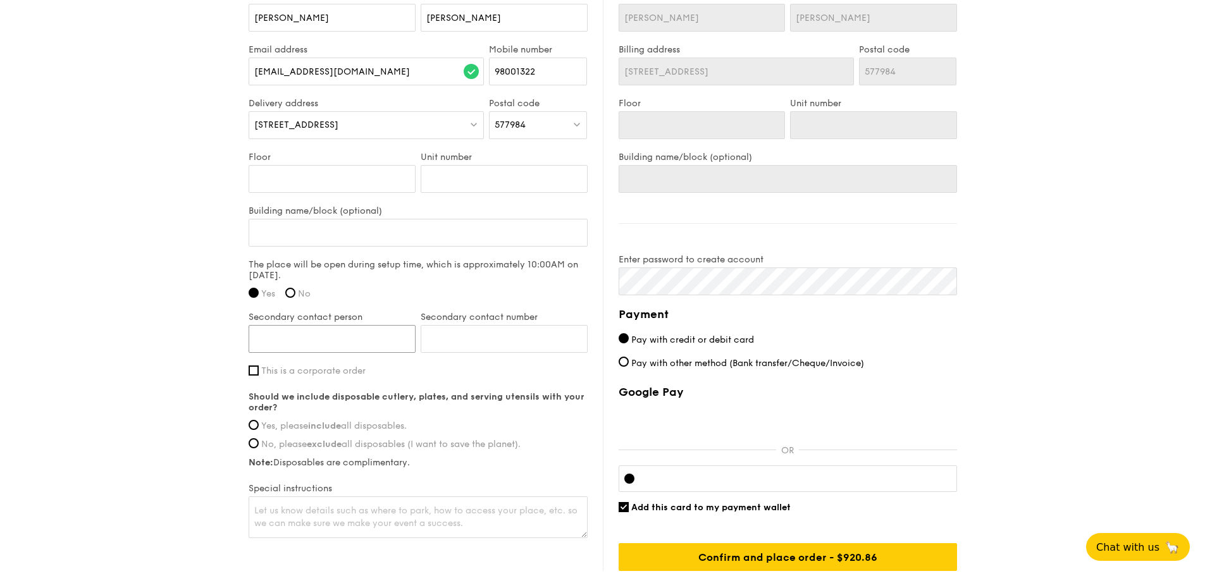
click at [285, 337] on input "Secondary contact person" at bounding box center [332, 339] width 167 height 28
type input "william Yang"
click at [440, 333] on input "Secondary contact number" at bounding box center [504, 339] width 167 height 28
click at [450, 345] on input "Secondary contact number" at bounding box center [504, 339] width 167 height 28
type input "91996133"
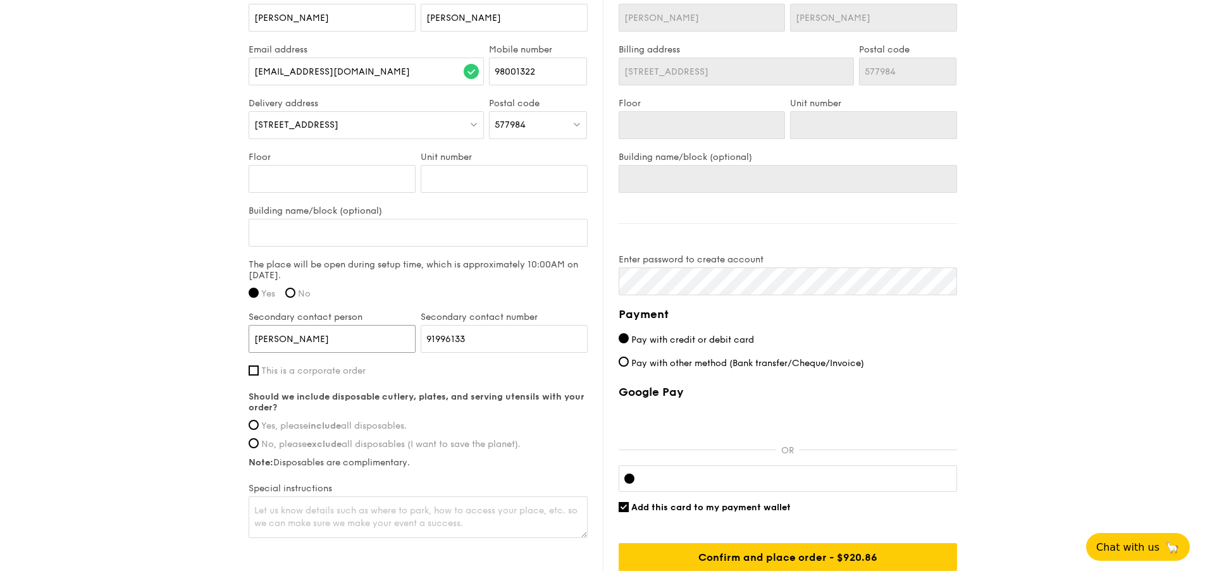
click at [259, 336] on input "william Yang" at bounding box center [332, 339] width 167 height 28
type input "William Yang"
click at [260, 423] on label "Yes, please include all disposables." at bounding box center [418, 426] width 339 height 11
click at [259, 423] on input "Yes, please include all disposables." at bounding box center [254, 425] width 10 height 10
radio input "true"
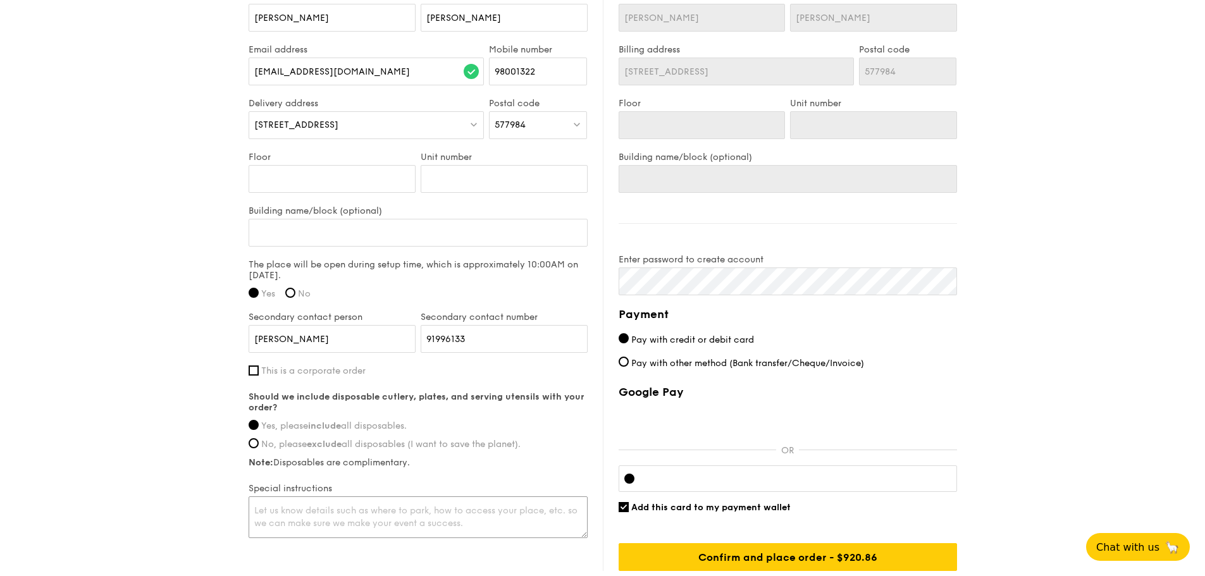
click at [269, 511] on textarea at bounding box center [418, 518] width 339 height 42
drag, startPoint x: 466, startPoint y: 510, endPoint x: 510, endPoint y: 504, distance: 44.1
click at [467, 510] on textarea "my house is opposite shufu mart. U can park outise my house ," at bounding box center [418, 518] width 339 height 42
click at [533, 507] on textarea "my house is opposite shufu mart. U can park outiside my house ," at bounding box center [418, 518] width 339 height 42
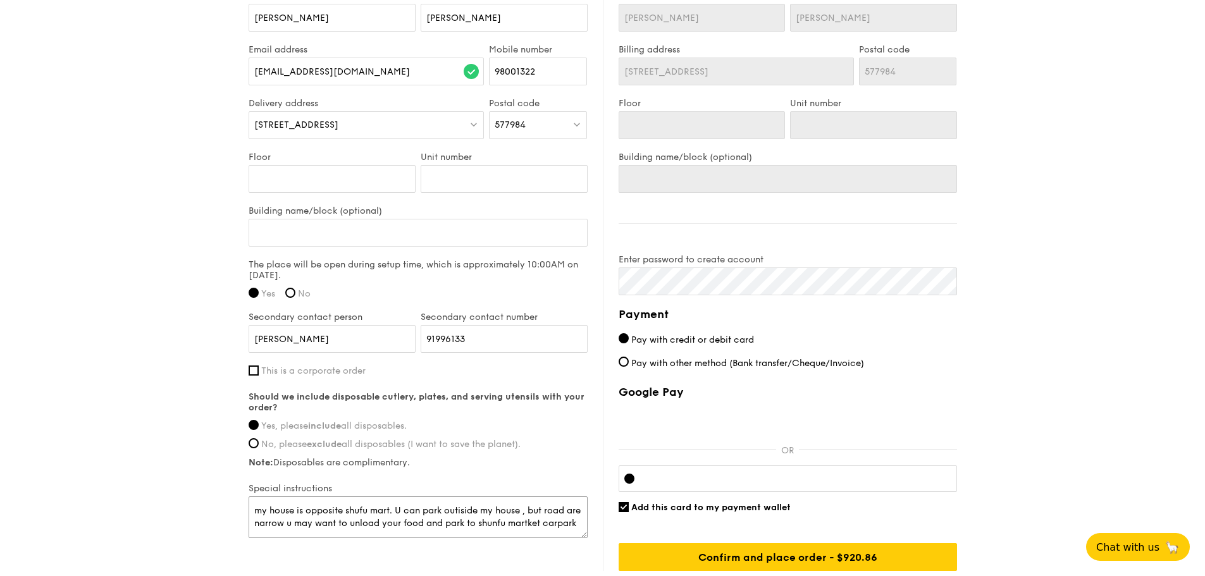
click at [542, 519] on textarea "my house is opposite shufu mart. U can park outiside my house , but road are na…" at bounding box center [418, 518] width 339 height 42
drag, startPoint x: 390, startPoint y: 507, endPoint x: 402, endPoint y: 506, distance: 12.7
click at [390, 507] on textarea "my house is opposite shufu mart. U can park outiside my house , but road are na…" at bounding box center [418, 518] width 339 height 42
click at [394, 504] on textarea "my house is opposite shufu mart. U can park outiside my house , but road are na…" at bounding box center [418, 518] width 339 height 42
click at [340, 519] on textarea "my house is opposite shufu mkt/ hawker centre. U can park outiside my house , b…" at bounding box center [418, 518] width 339 height 42
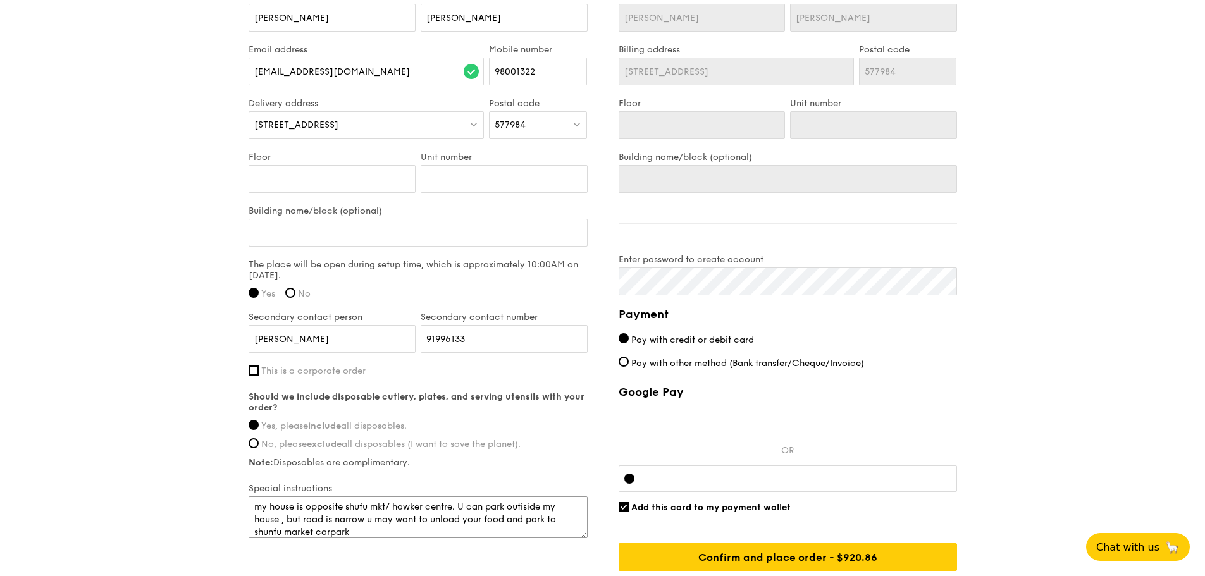
click at [368, 521] on textarea "my house is opposite shufu mkt/ hawker centre. U can park outiside my house , b…" at bounding box center [418, 518] width 339 height 42
click at [438, 520] on textarea "my house is opposite shufu mkt/ hawker centre. U can park outiside my house , b…" at bounding box center [418, 518] width 339 height 42
click at [547, 519] on textarea "my house is opposite shufu mkt/ hawker centre. U can park outiside my house , b…" at bounding box center [418, 518] width 339 height 42
click at [290, 531] on textarea "my house is opposite shufu mkt/ hawker centre. U can park outiside my house , b…" at bounding box center [418, 518] width 339 height 42
click at [388, 531] on textarea "my house is opposite shufu mkt/ hawker centre. U can park outiside my house , b…" at bounding box center [418, 518] width 339 height 42
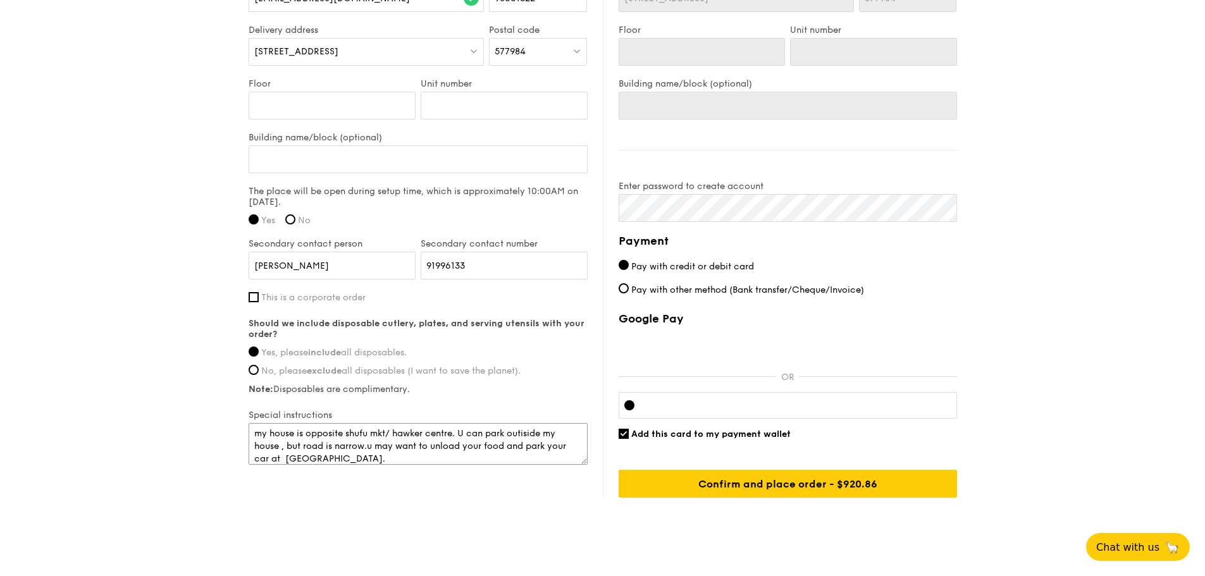
scroll to position [957, 0]
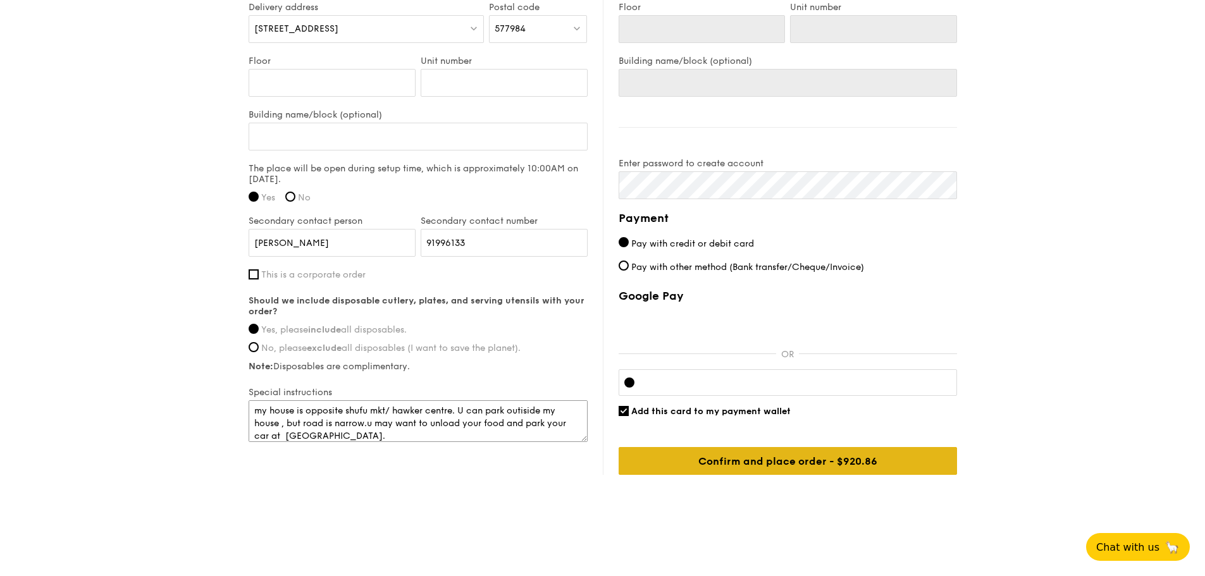
type textarea "my house is opposite shufu mkt/ hawker centre. U can park outiside my house , b…"
click at [775, 459] on input "Confirm and place order - $930.86" at bounding box center [788, 461] width 338 height 28
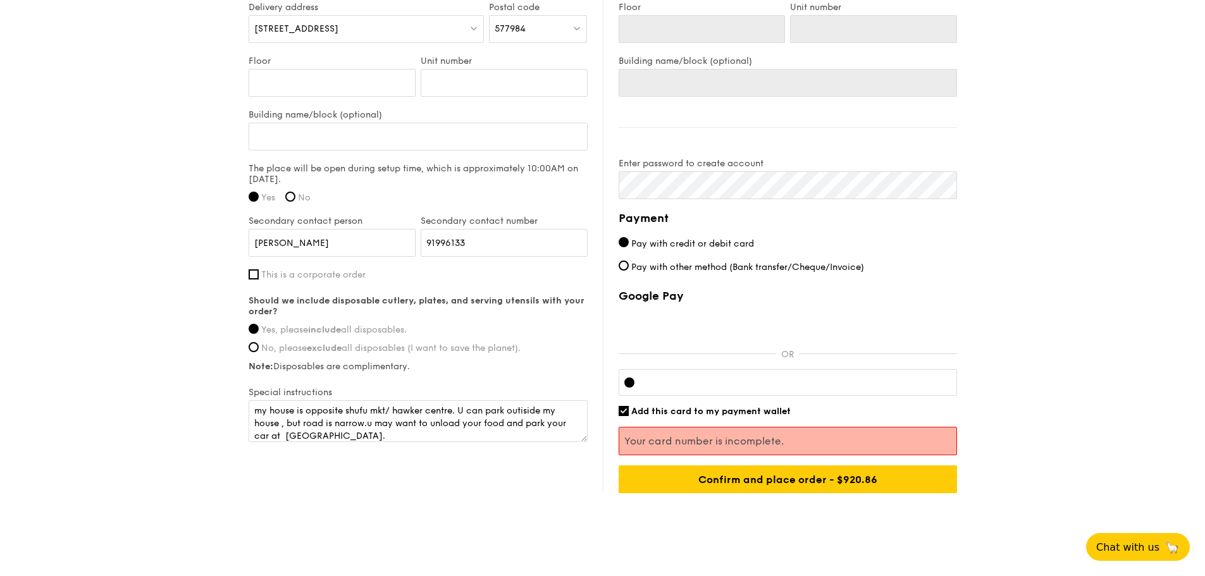
click at [681, 443] on p "Your card number is incomplete." at bounding box center [787, 441] width 327 height 12
click at [670, 388] on div at bounding box center [788, 382] width 338 height 27
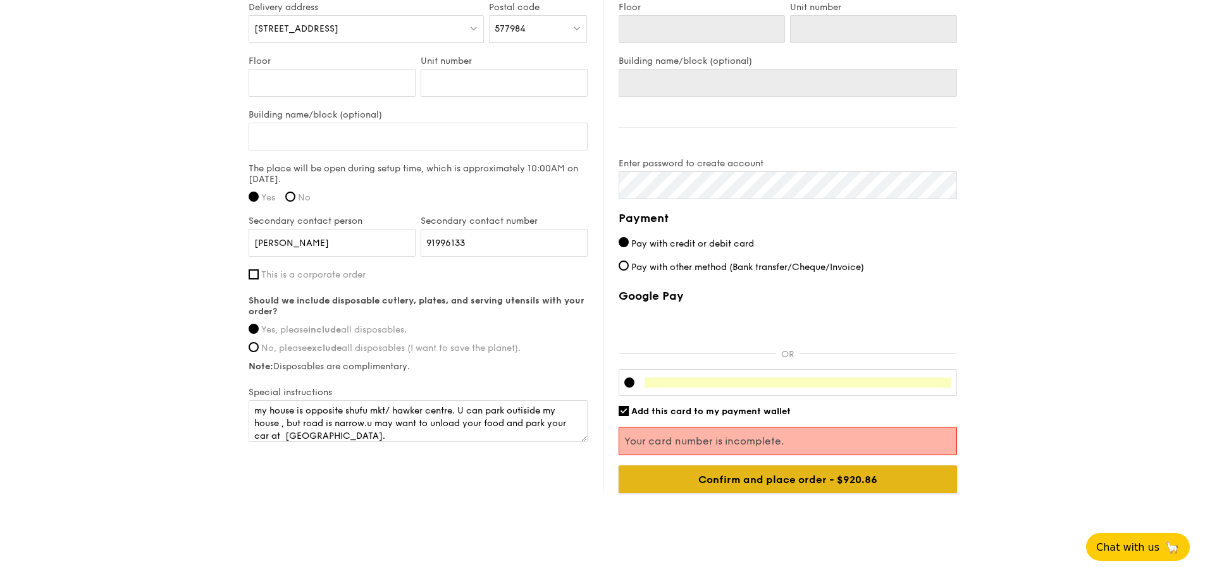
click at [767, 476] on input "Confirm and place order - $930.86" at bounding box center [788, 480] width 338 height 28
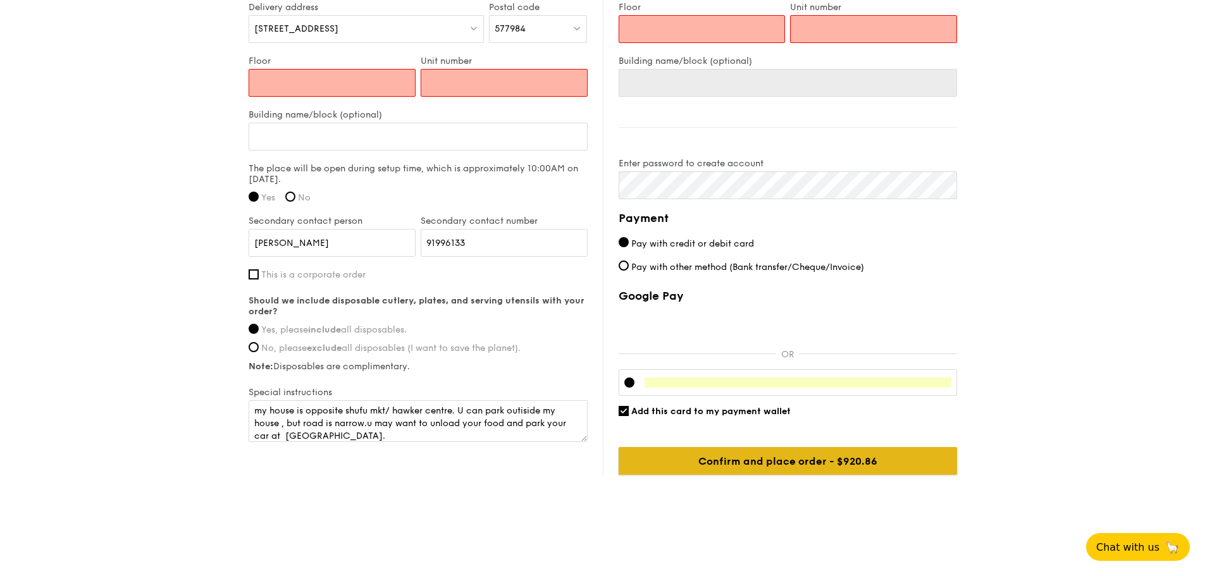
click at [758, 461] on input "Confirm and place order - $930.86" at bounding box center [788, 461] width 338 height 28
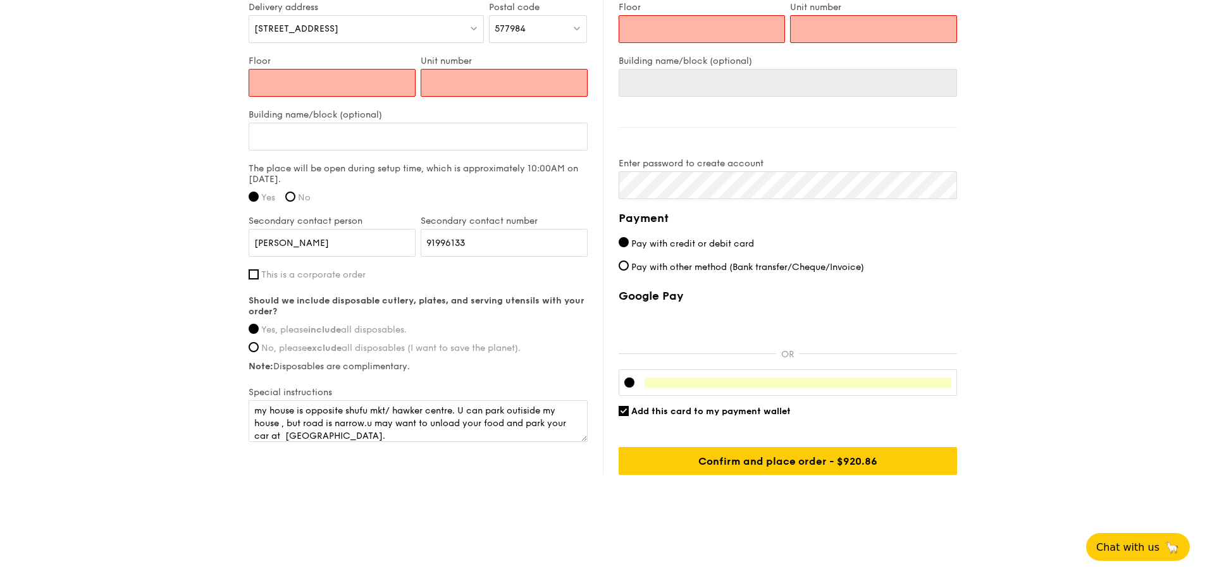
click at [311, 84] on input "Floor" at bounding box center [332, 83] width 167 height 28
type input "n"
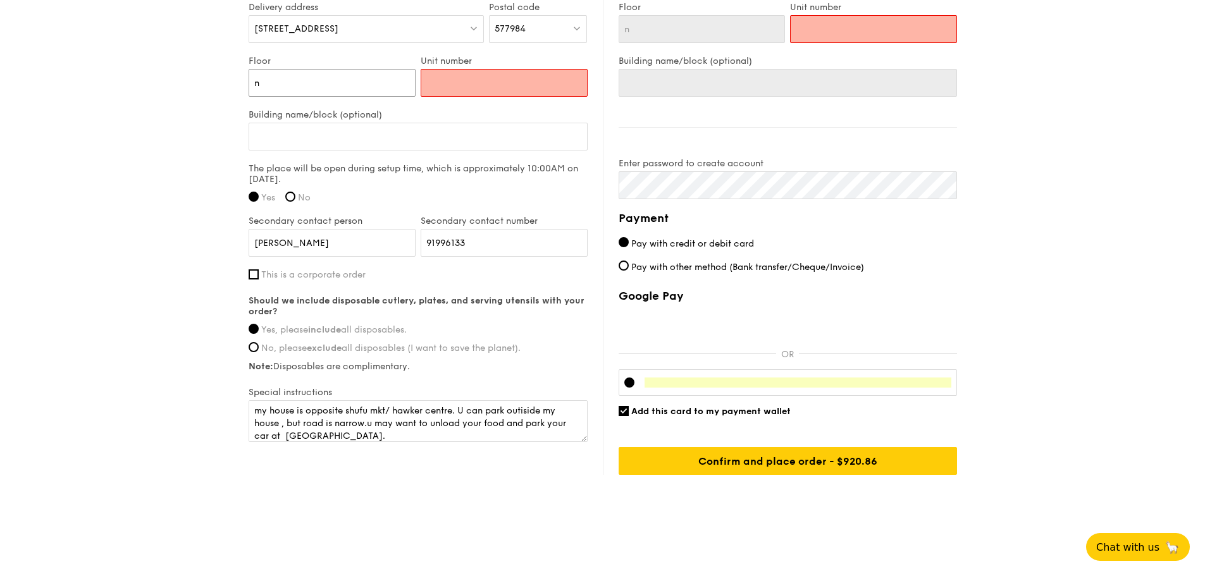
type input "na"
click at [445, 74] on input "Unit number" at bounding box center [504, 83] width 167 height 28
type input "n"
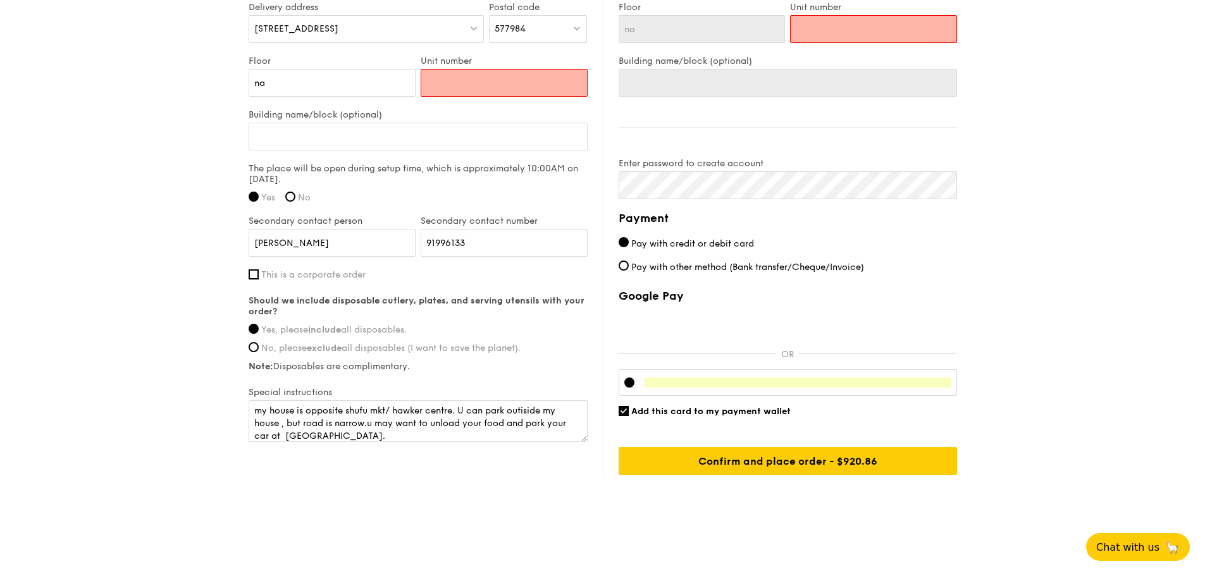
type input "n"
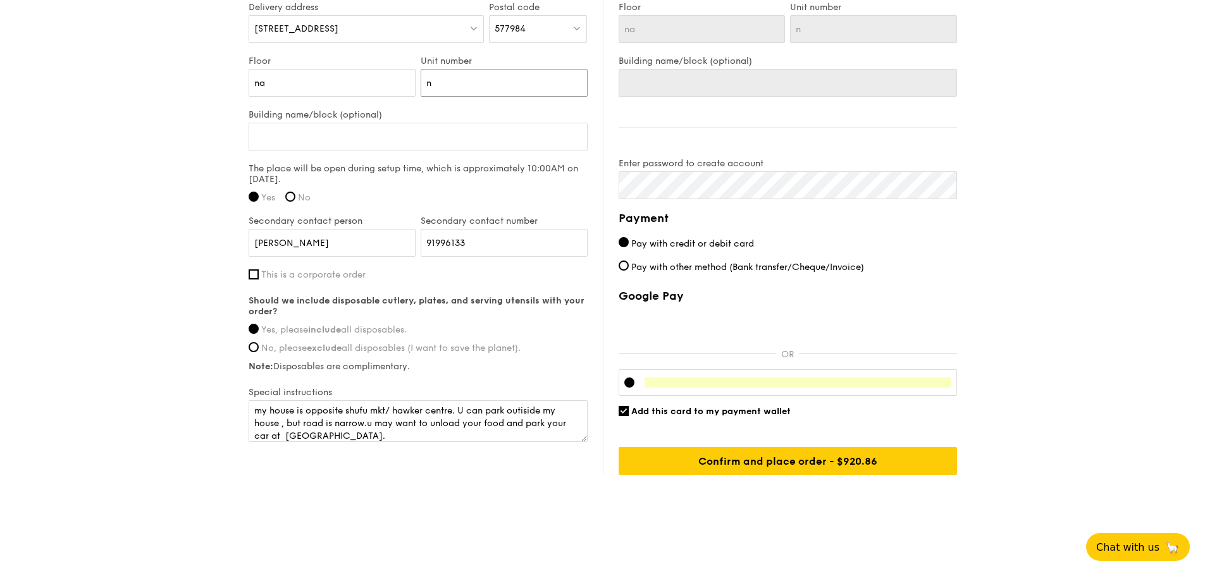
type input "na"
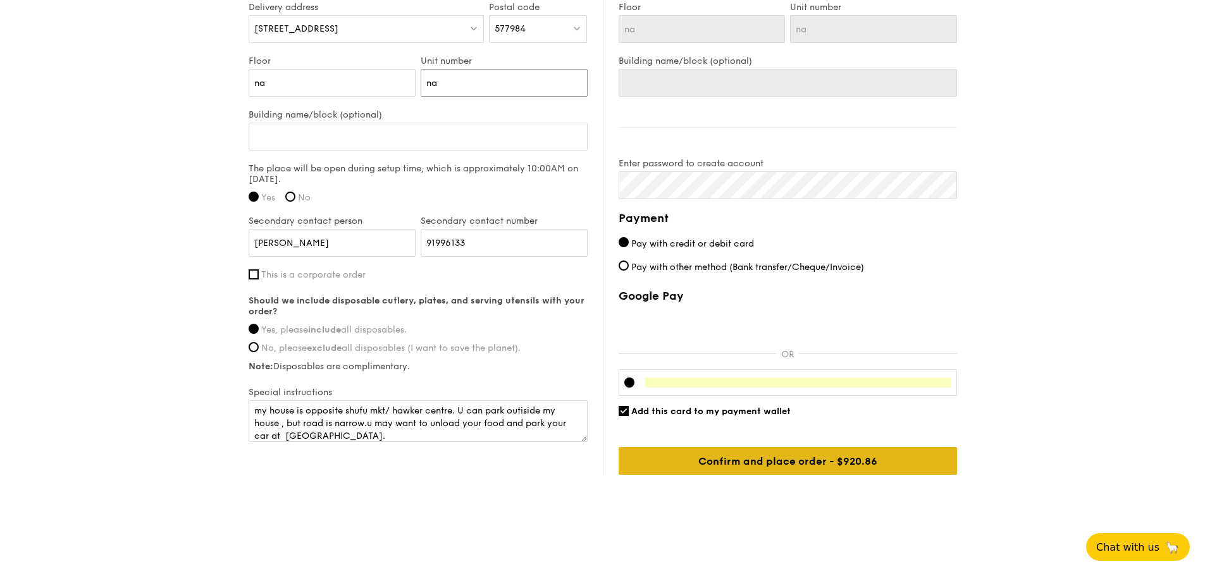
type input "na"
click at [793, 457] on input "Confirm and place order - $930.86" at bounding box center [788, 461] width 338 height 28
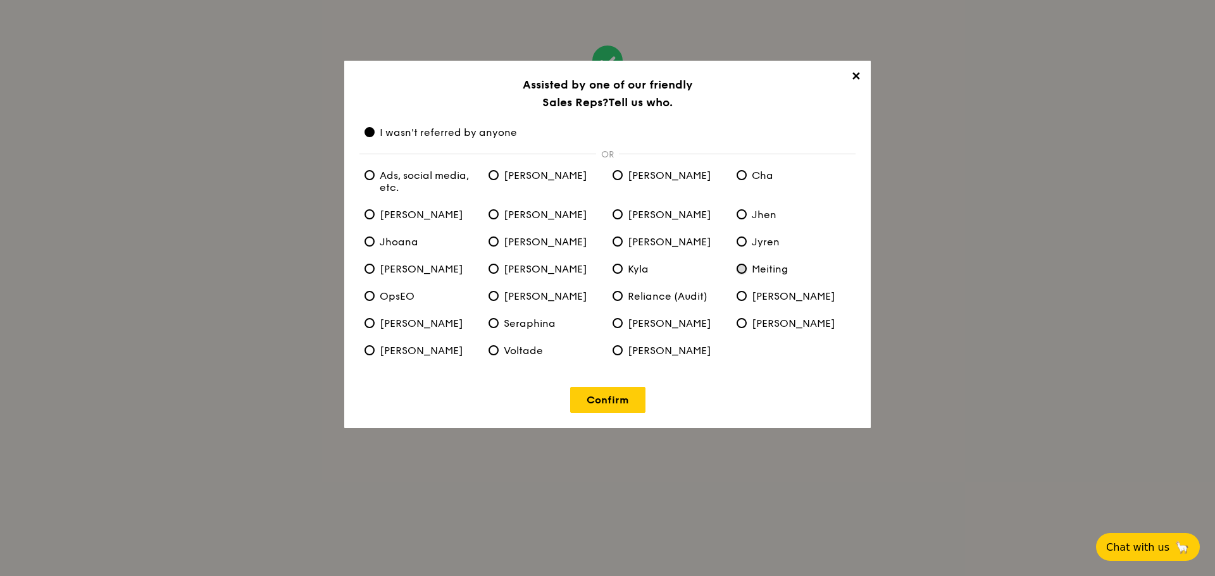
click at [740, 267] on input "Meiting" at bounding box center [741, 269] width 10 height 10
radio input "true"
radio anyone "false"
click at [601, 400] on link "Confirm" at bounding box center [607, 400] width 75 height 26
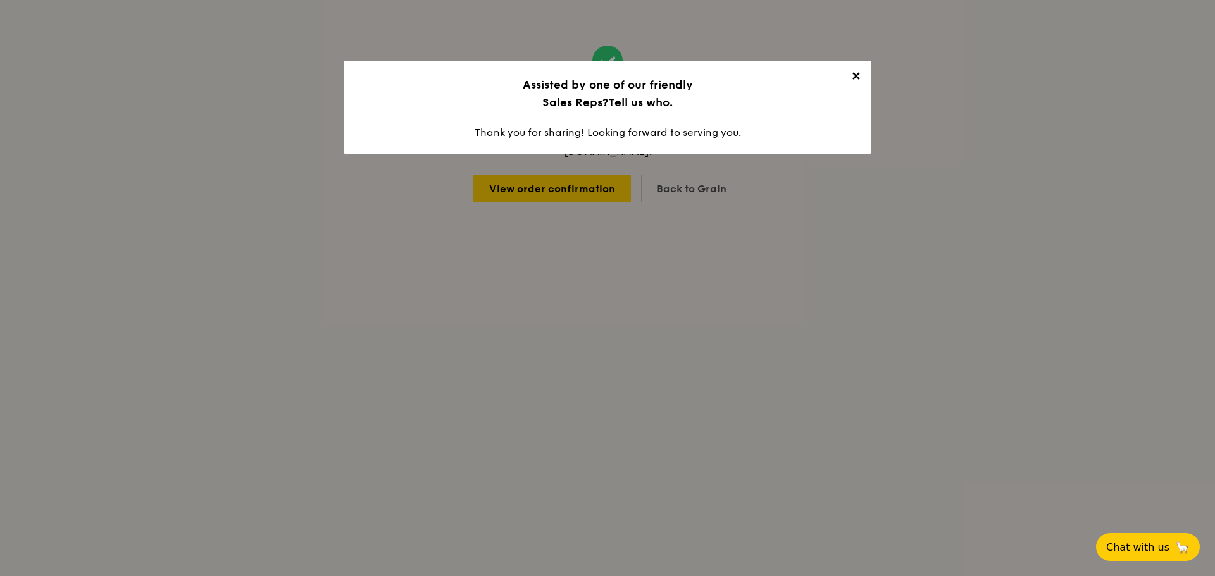
click at [861, 77] on span "✕" at bounding box center [855, 79] width 18 height 18
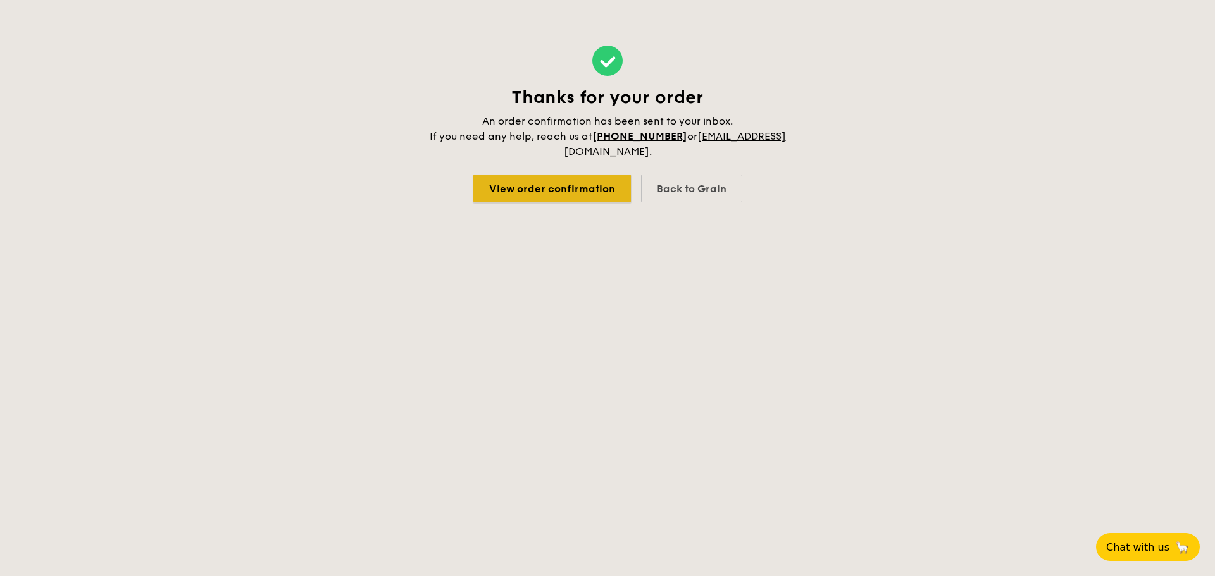
click at [554, 189] on link "View order confirmation" at bounding box center [552, 189] width 158 height 28
click at [678, 179] on div "Back to Grain" at bounding box center [691, 189] width 101 height 28
select select
